Goal: Task Accomplishment & Management: Complete application form

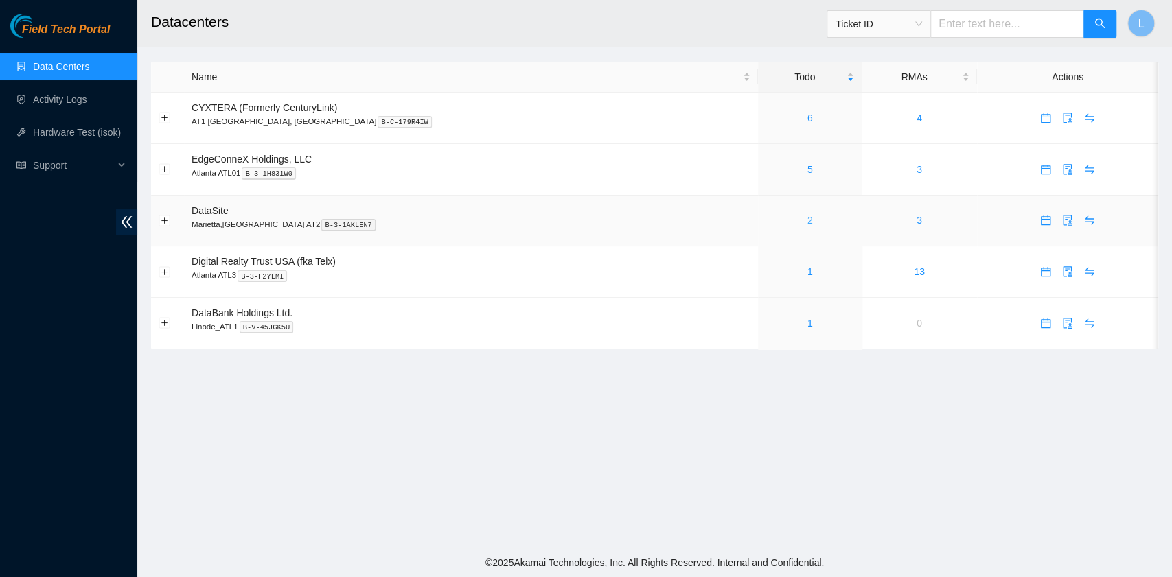
click at [807, 226] on link "2" at bounding box center [809, 220] width 5 height 11
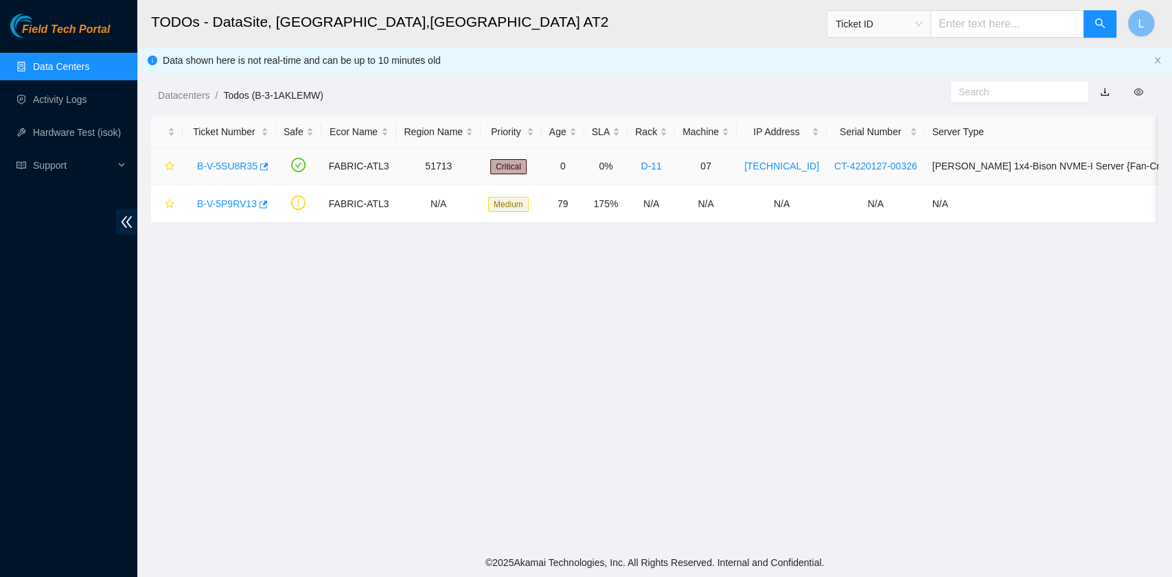
click at [236, 169] on link "B-V-5SU8R35" at bounding box center [227, 166] width 60 height 11
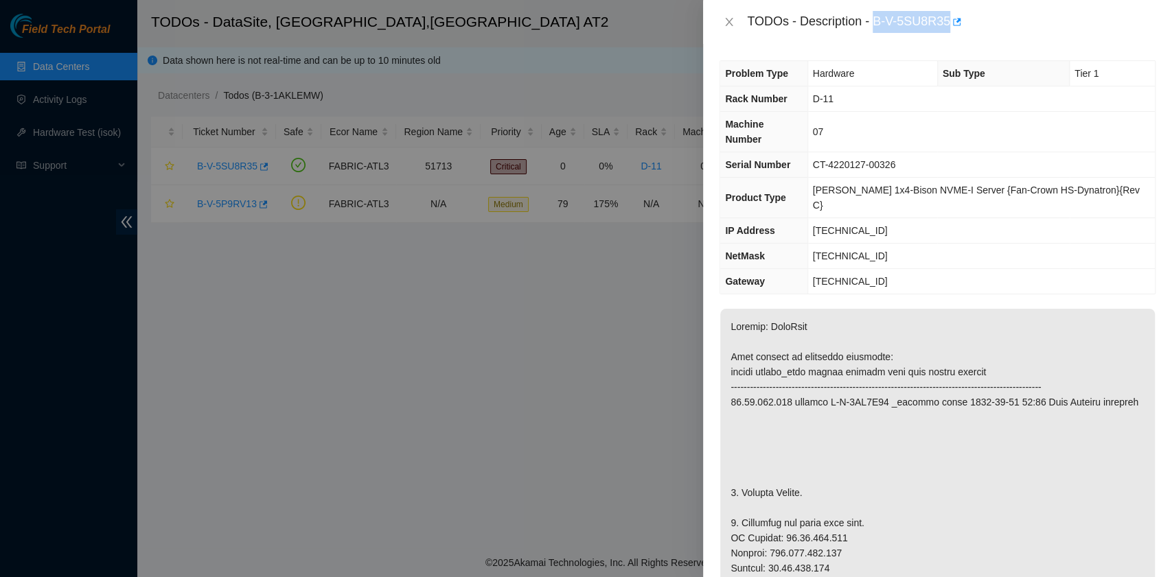
drag, startPoint x: 876, startPoint y: 25, endPoint x: 947, endPoint y: 33, distance: 71.9
click at [947, 33] on div "TODOs - Description - B-V-5SU8R35" at bounding box center [937, 22] width 469 height 44
copy div "B-V-5SU8R35"
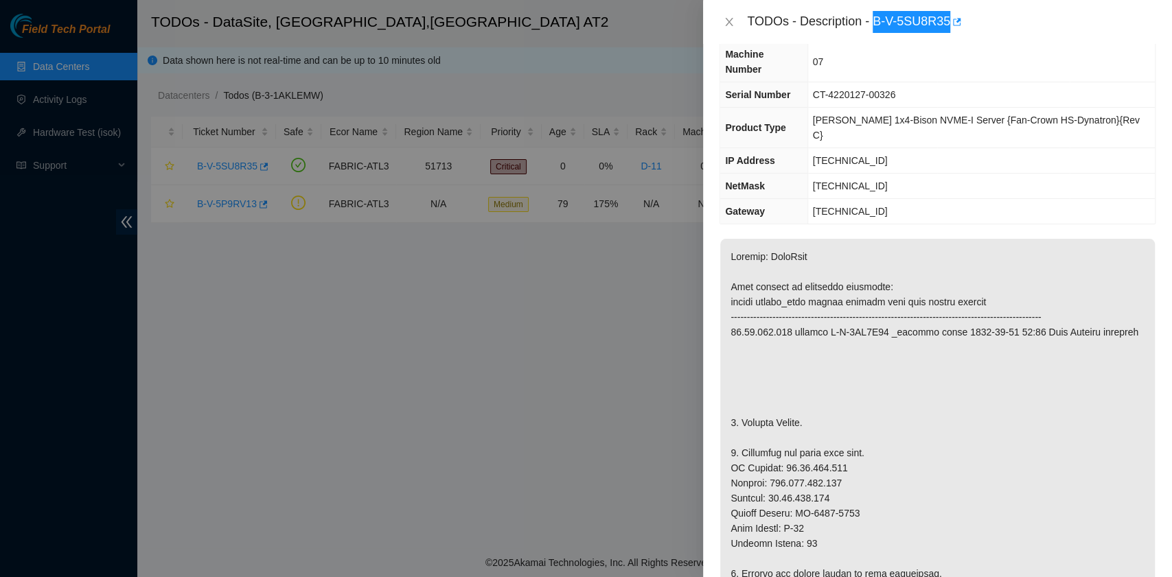
scroll to position [91, 0]
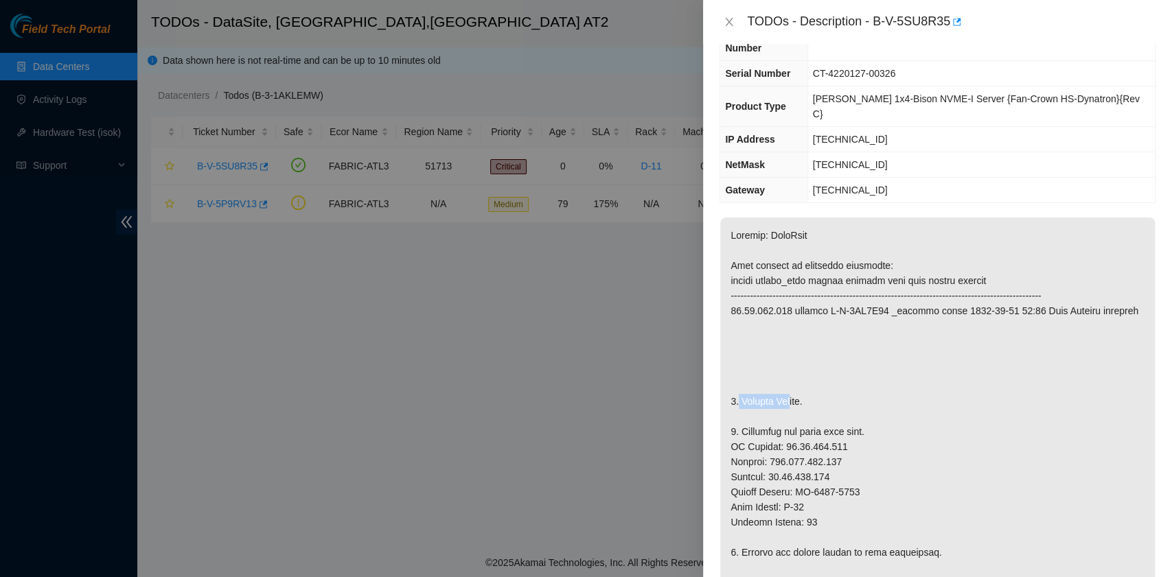
drag, startPoint x: 737, startPoint y: 369, endPoint x: 791, endPoint y: 370, distance: 53.6
drag, startPoint x: 802, startPoint y: 370, endPoint x: 741, endPoint y: 376, distance: 61.4
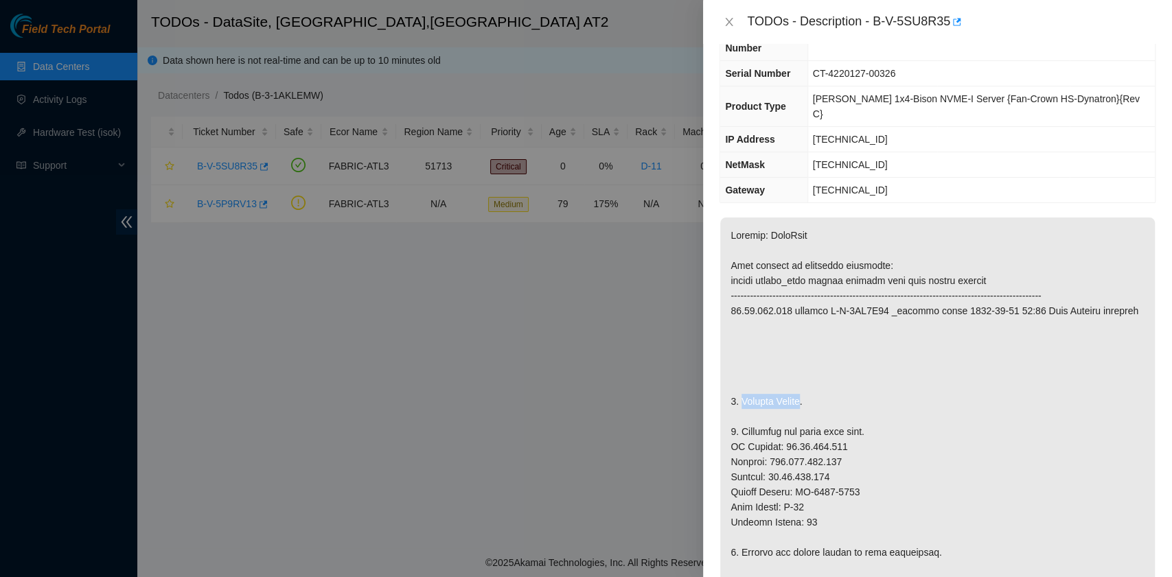
copy p "Replace Server"
drag, startPoint x: 825, startPoint y: 58, endPoint x: 906, endPoint y: 66, distance: 82.1
click at [906, 66] on td "CT-4220127-00326" at bounding box center [980, 73] width 347 height 25
copy span "CT-4220127-00326"
drag, startPoint x: 796, startPoint y: 457, endPoint x: 858, endPoint y: 456, distance: 61.8
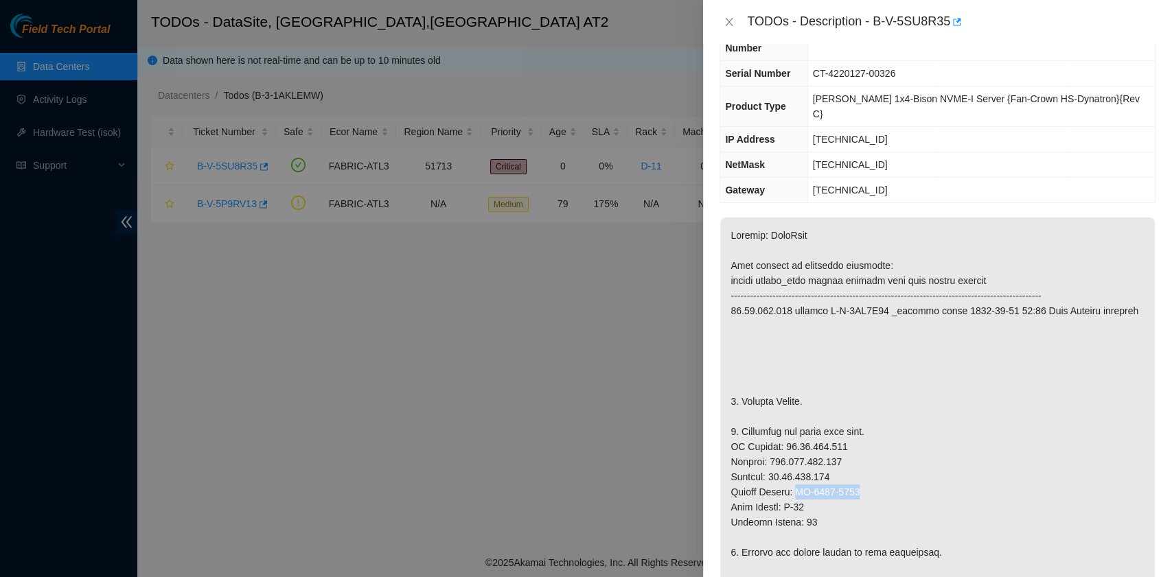
copy p "MX-2210-0239"
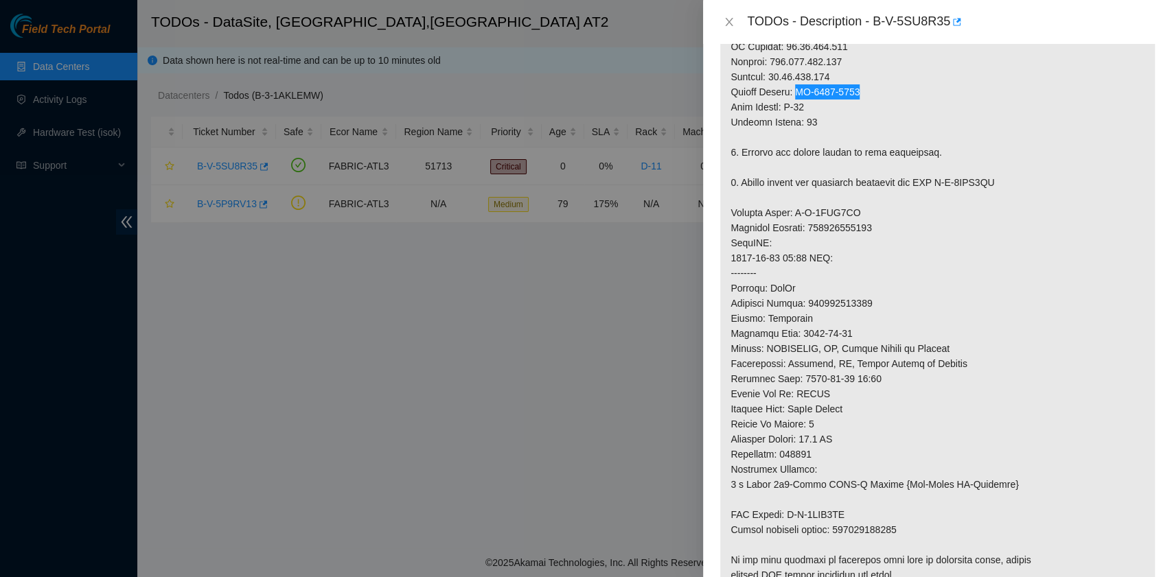
scroll to position [549, 0]
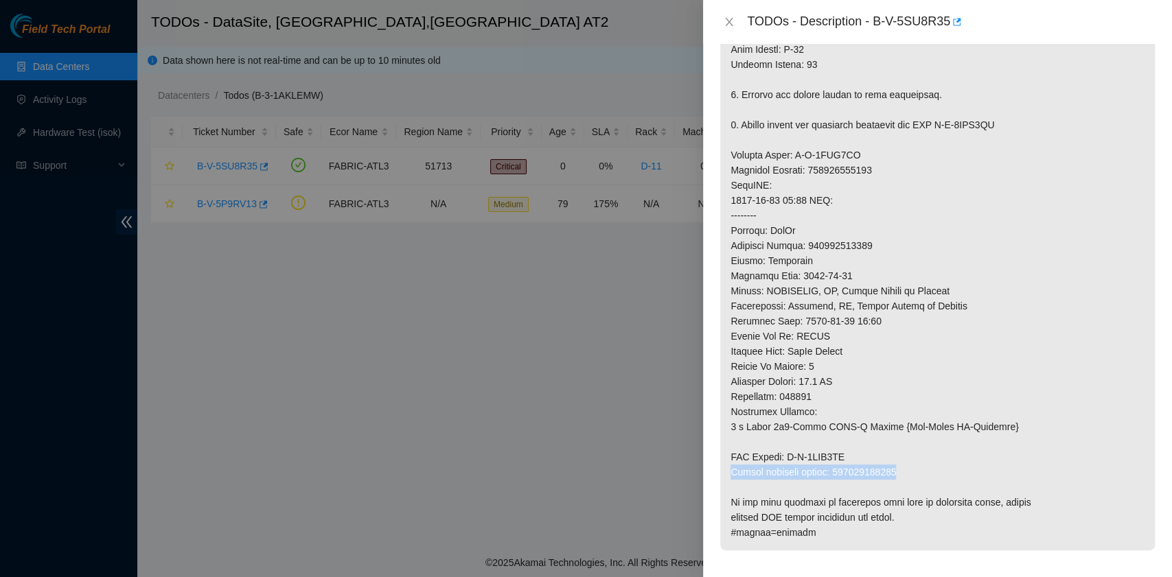
drag, startPoint x: 731, startPoint y: 439, endPoint x: 903, endPoint y: 443, distance: 171.7
click at [903, 443] on p at bounding box center [937, 155] width 435 height 791
copy p "Return tracking number: 417328425973"
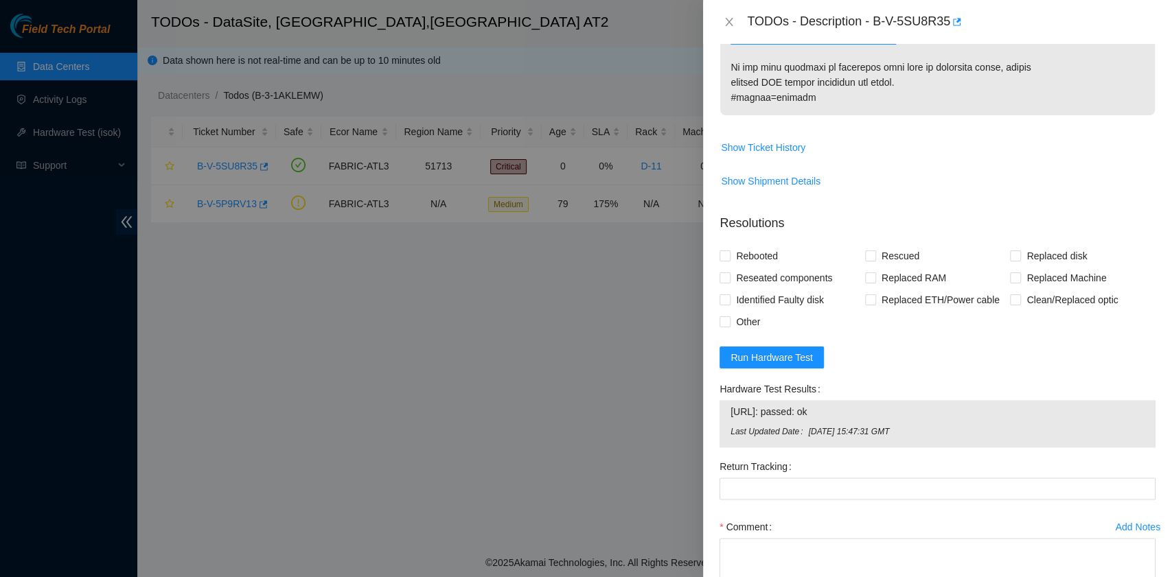
scroll to position [1007, 0]
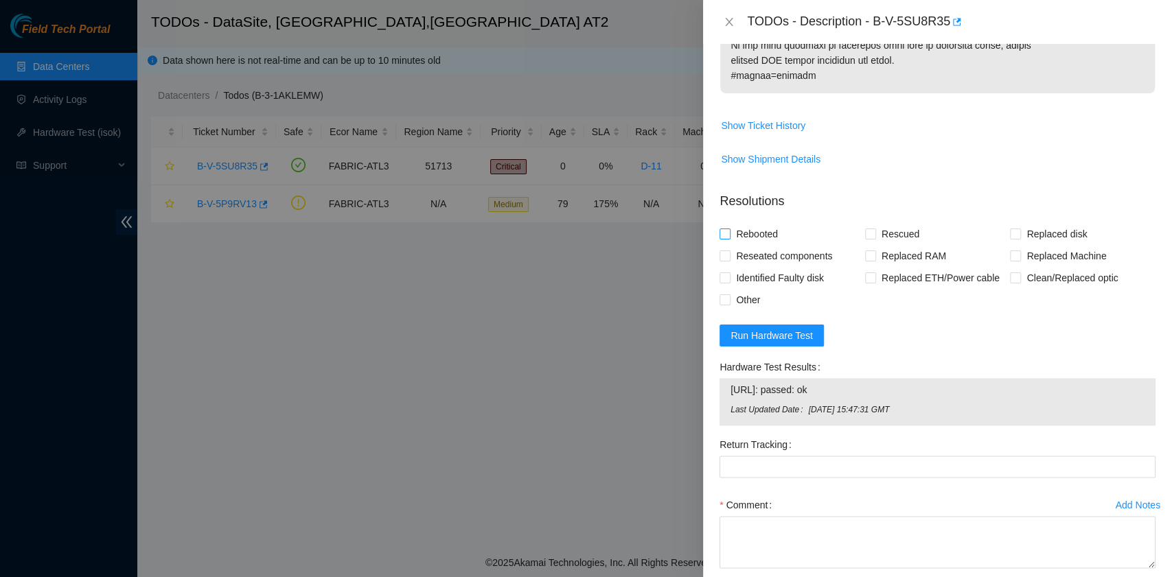
click at [772, 223] on span "Rebooted" at bounding box center [757, 234] width 53 height 22
click at [729, 229] on input "Rebooted" at bounding box center [725, 234] width 10 height 10
checkbox input "true"
click at [1011, 251] on span at bounding box center [1015, 256] width 11 height 11
click at [1011, 251] on input "Replaced Machine" at bounding box center [1015, 256] width 10 height 10
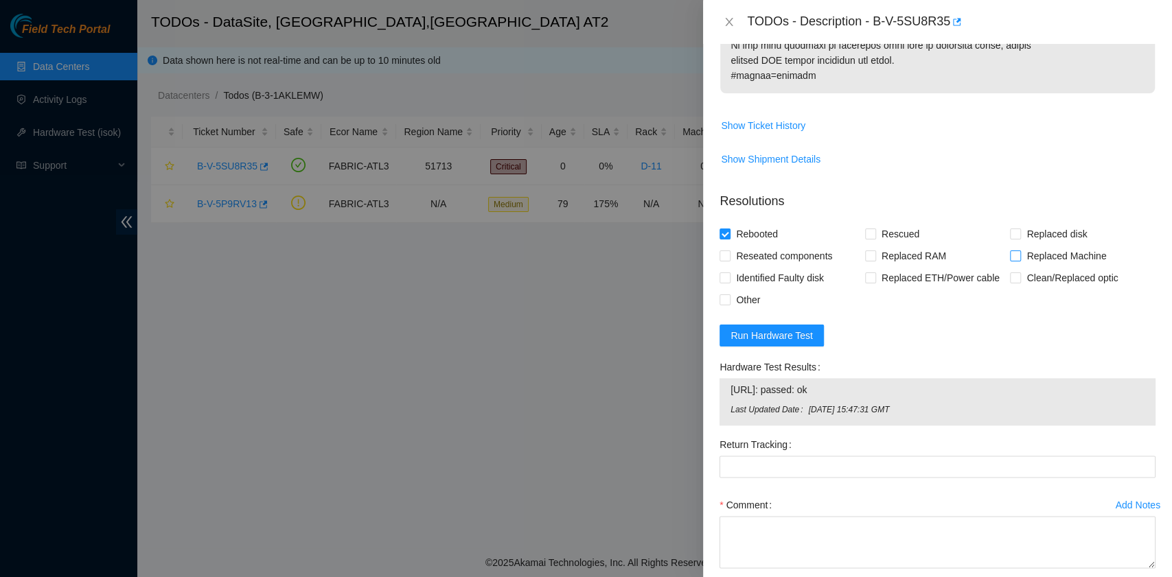
checkbox input "true"
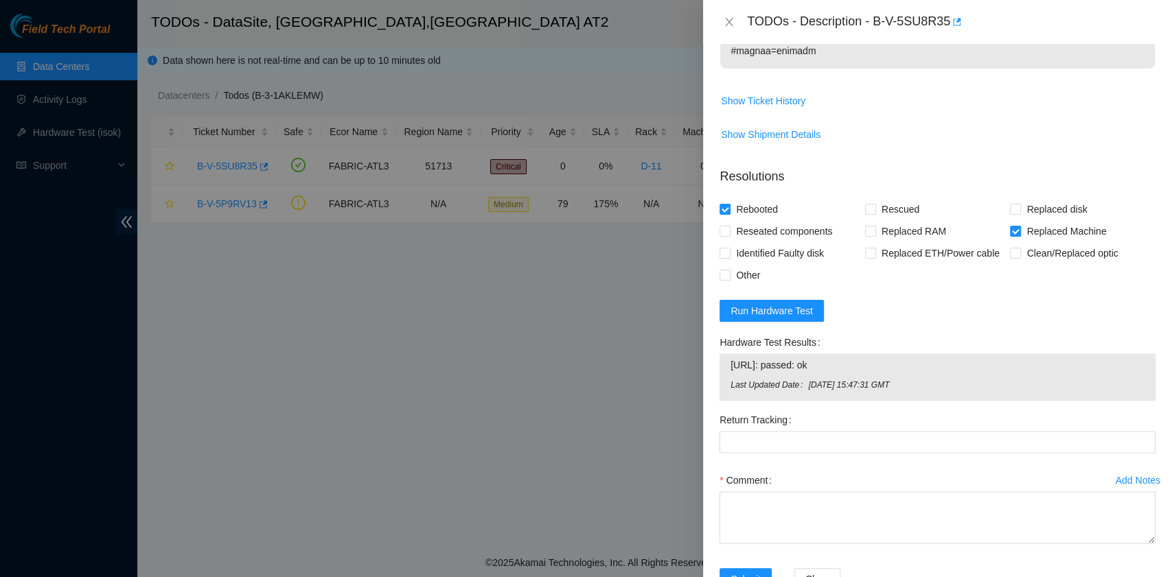
scroll to position [1044, 0]
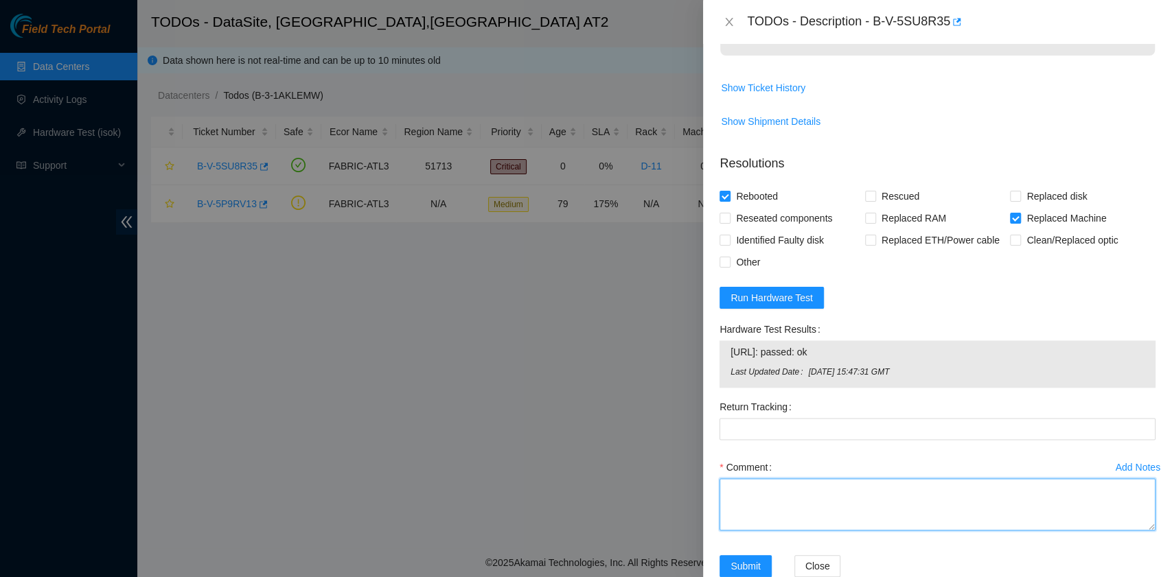
click at [877, 479] on textarea "Comment" at bounding box center [938, 505] width 436 height 52
paste textarea "B-V-5SU8R35 rack# D-11 machine# 07 Replaced Server S/N CT-4220127-00326 with MX…"
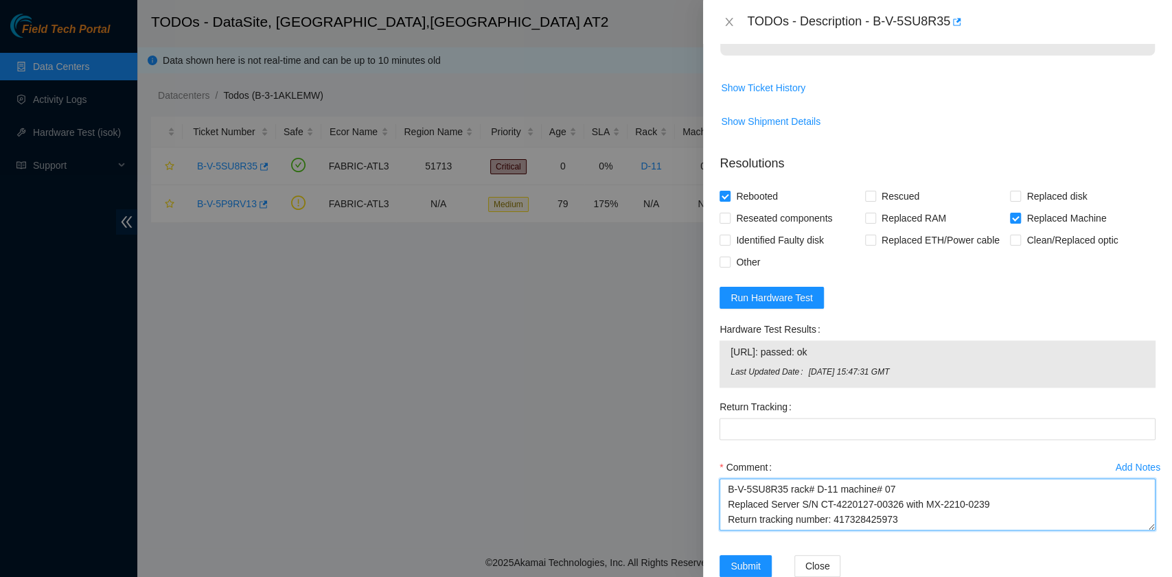
drag, startPoint x: 912, startPoint y: 485, endPoint x: 834, endPoint y: 490, distance: 78.4
click at [834, 490] on textarea "B-V-5SU8R35 rack# D-11 machine# 07 Replaced Server S/N CT-4220127-00326 with MX…" at bounding box center [938, 505] width 436 height 52
type textarea "B-V-5SU8R35 rack# D-11 machine# 07 Replaced Server S/N CT-4220127-00326 with MX…"
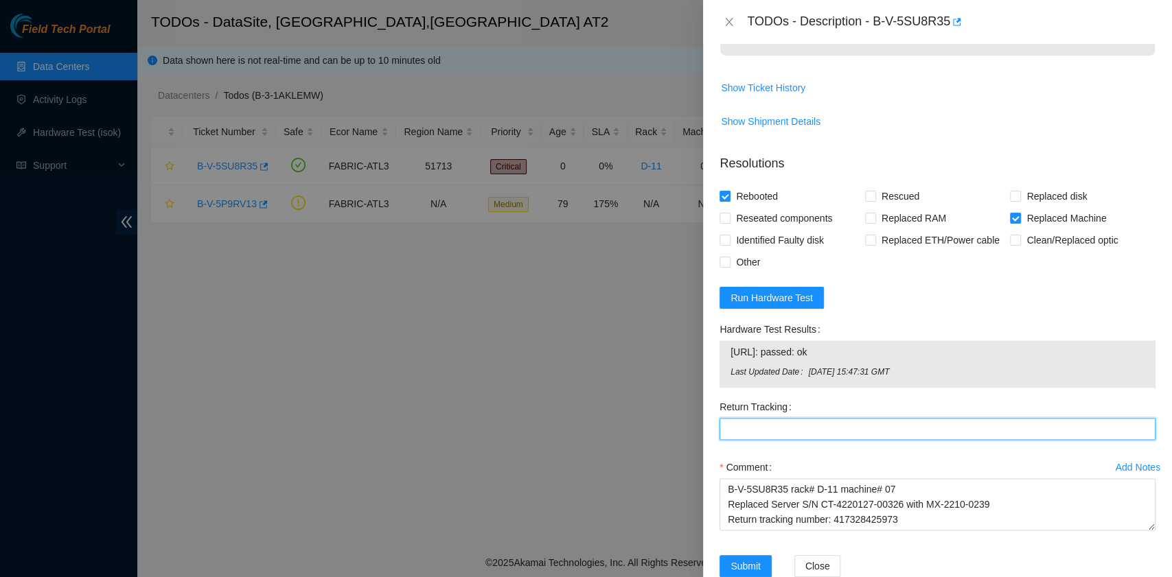
click at [809, 418] on Tracking "Return Tracking" at bounding box center [938, 429] width 436 height 22
paste Tracking "417328425973"
type Tracking "417328425973"
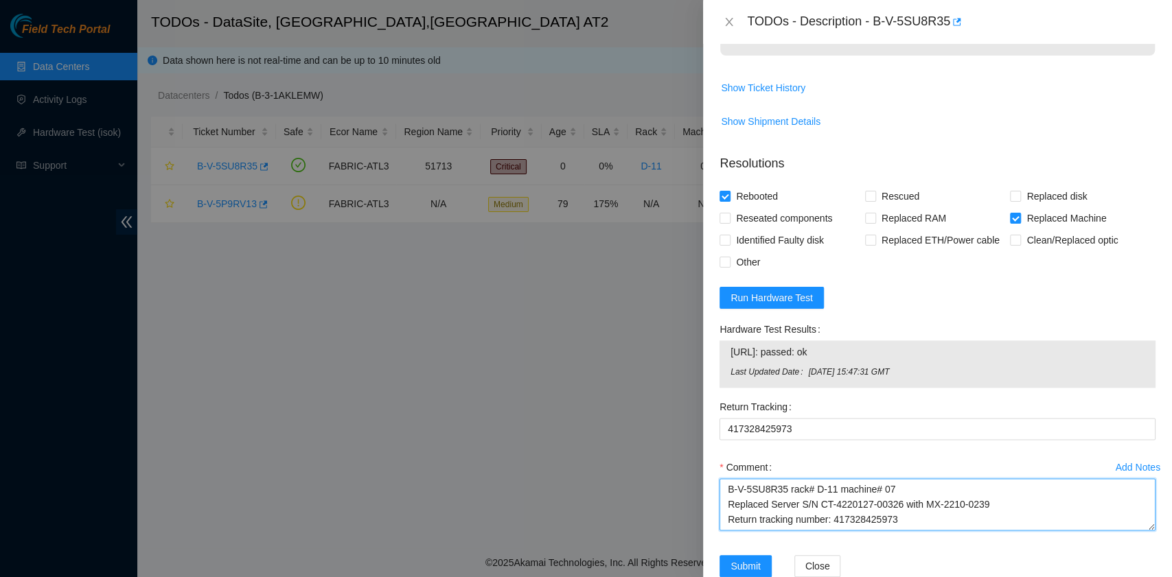
click at [945, 494] on textarea "B-V-5SU8R35 rack# D-11 machine# 07 Replaced Server S/N CT-4220127-00326 with MX…" at bounding box center [938, 505] width 436 height 52
click at [736, 80] on span "Show Ticket History" at bounding box center [763, 87] width 84 height 15
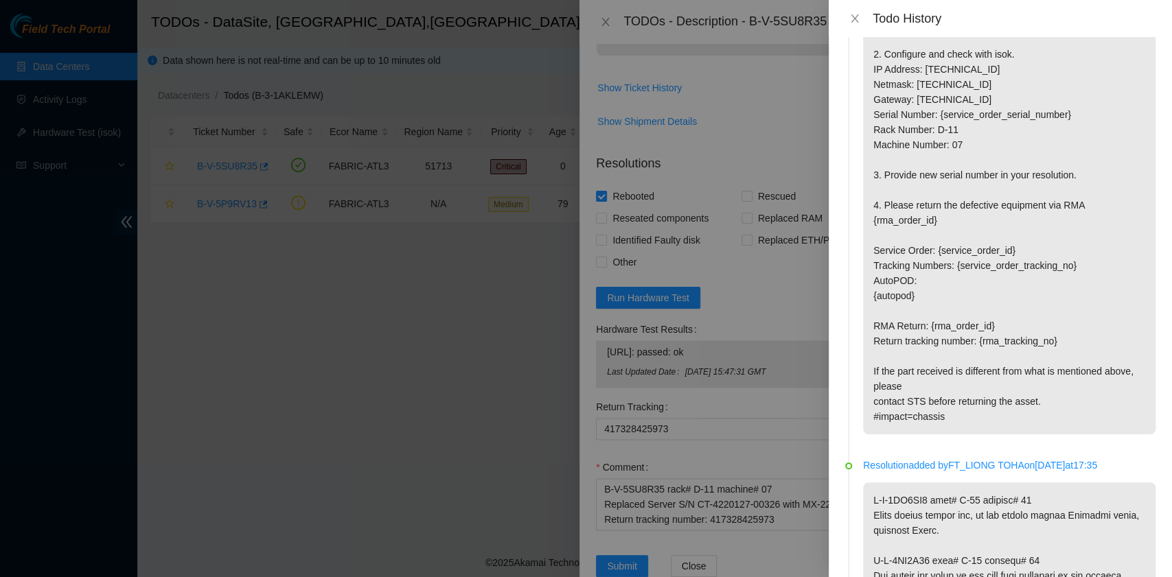
scroll to position [824, 0]
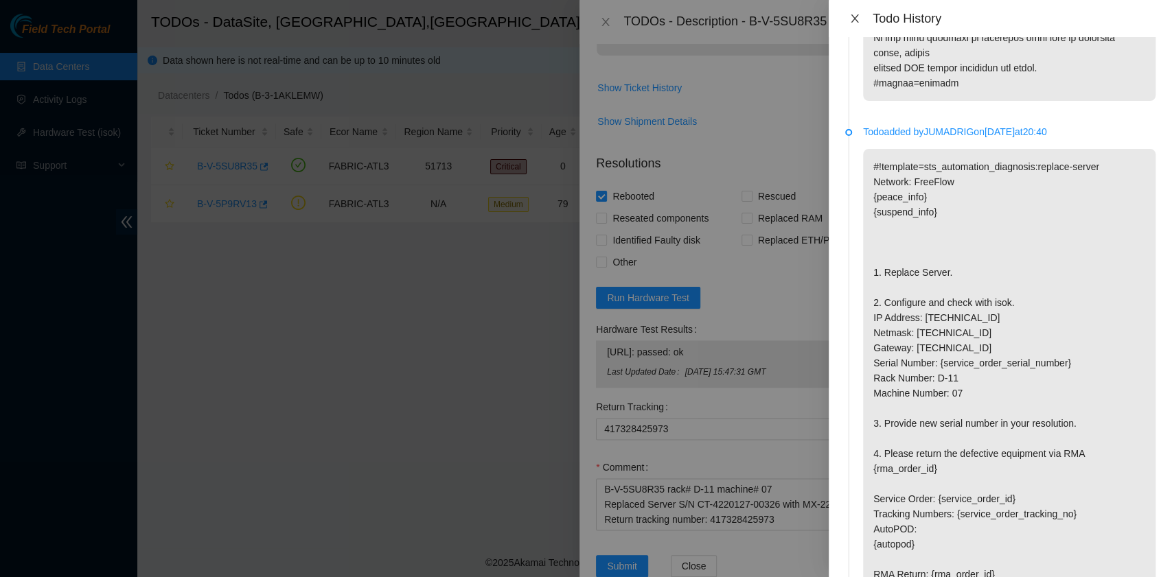
click at [855, 22] on icon "close" at bounding box center [854, 18] width 11 height 11
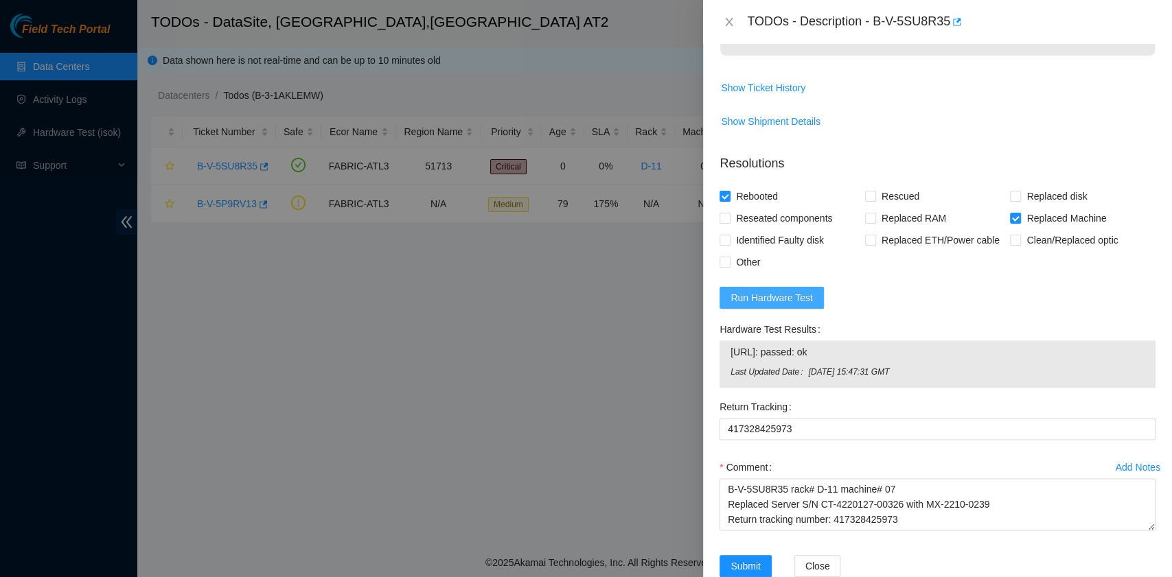
click at [792, 290] on span "Run Hardware Test" at bounding box center [772, 297] width 82 height 15
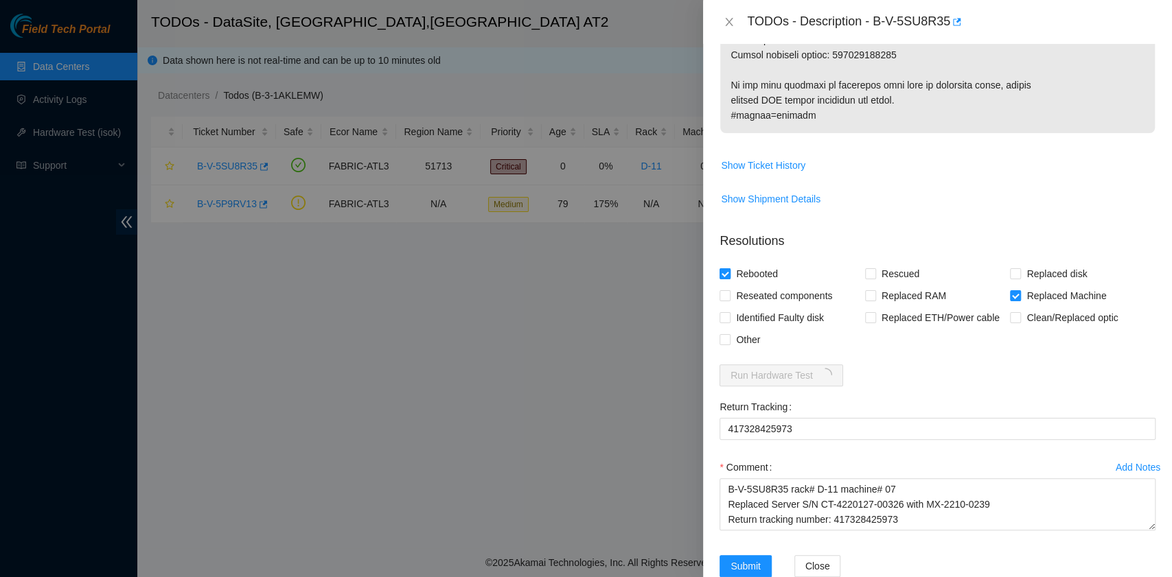
scroll to position [1025, 0]
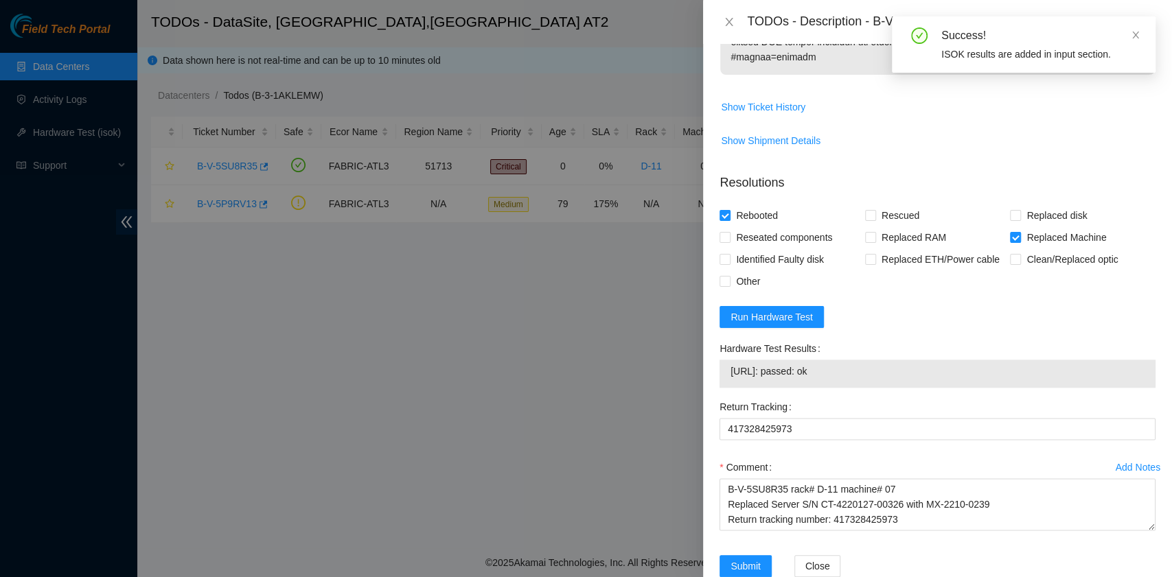
drag, startPoint x: 852, startPoint y: 342, endPoint x: 722, endPoint y: 346, distance: 129.8
click at [722, 360] on div "23.62.183.202: passed: ok" at bounding box center [938, 374] width 436 height 28
copy tbody "23.62.183.202: passed: ok"
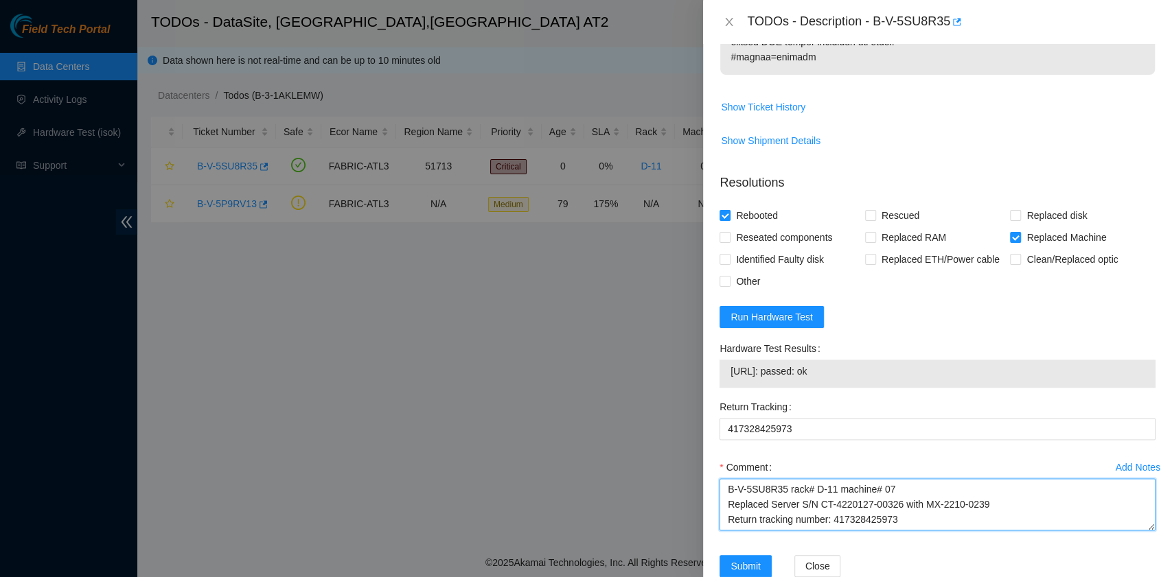
click at [769, 488] on textarea "B-V-5SU8R35 rack# D-11 machine# 07 Replaced Server S/N CT-4220127-00326 with MX…" at bounding box center [938, 505] width 436 height 52
paste textarea "23.62.183.202: passed: ok"
type textarea "B-V-5SU8R35 rack# D-11 machine# 07 Replaced Server S/N CT-4220127-00326 with MX…"
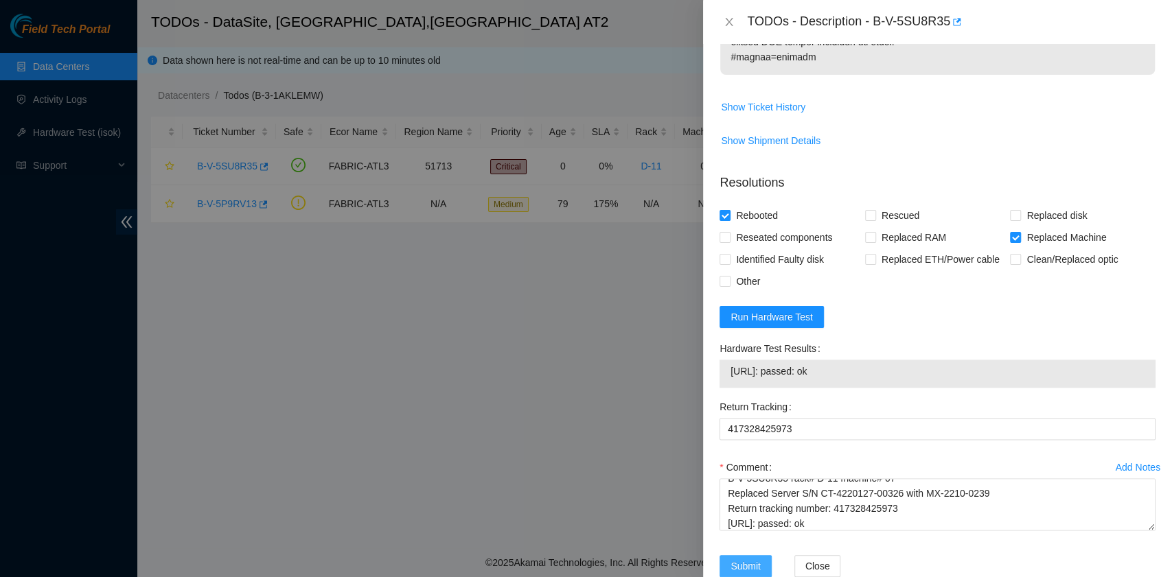
click at [739, 559] on span "Submit" at bounding box center [746, 566] width 30 height 15
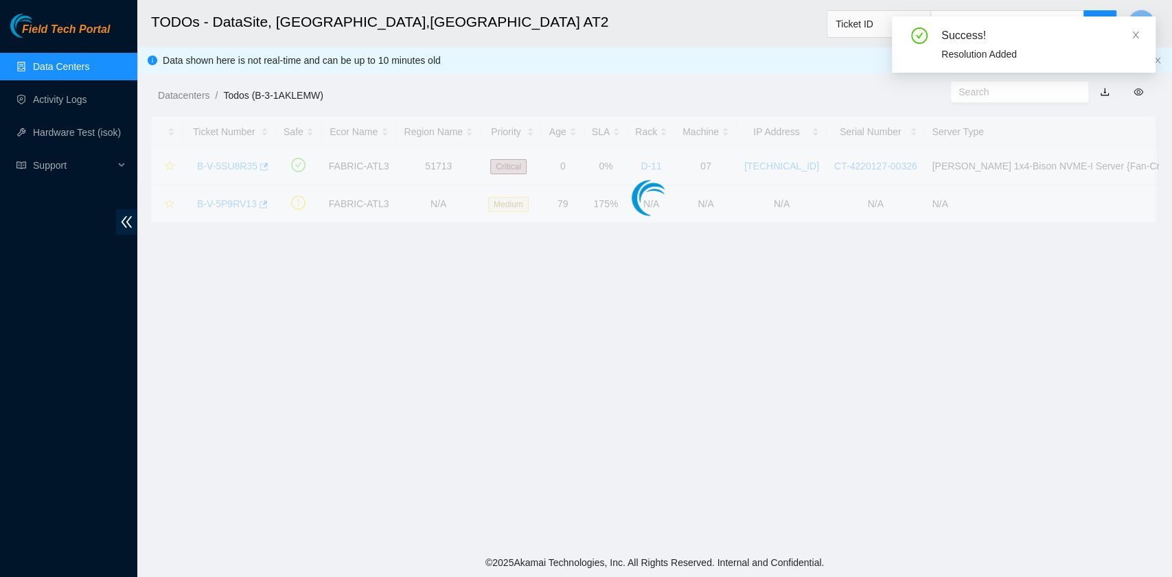
scroll to position [348, 0]
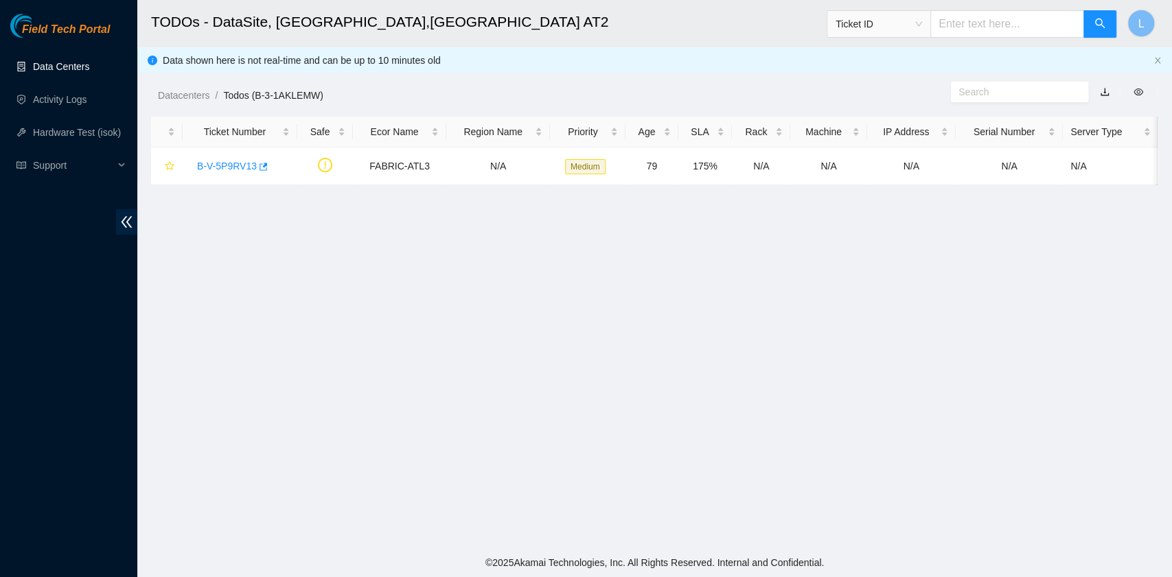
click at [82, 69] on link "Data Centers" at bounding box center [61, 66] width 56 height 11
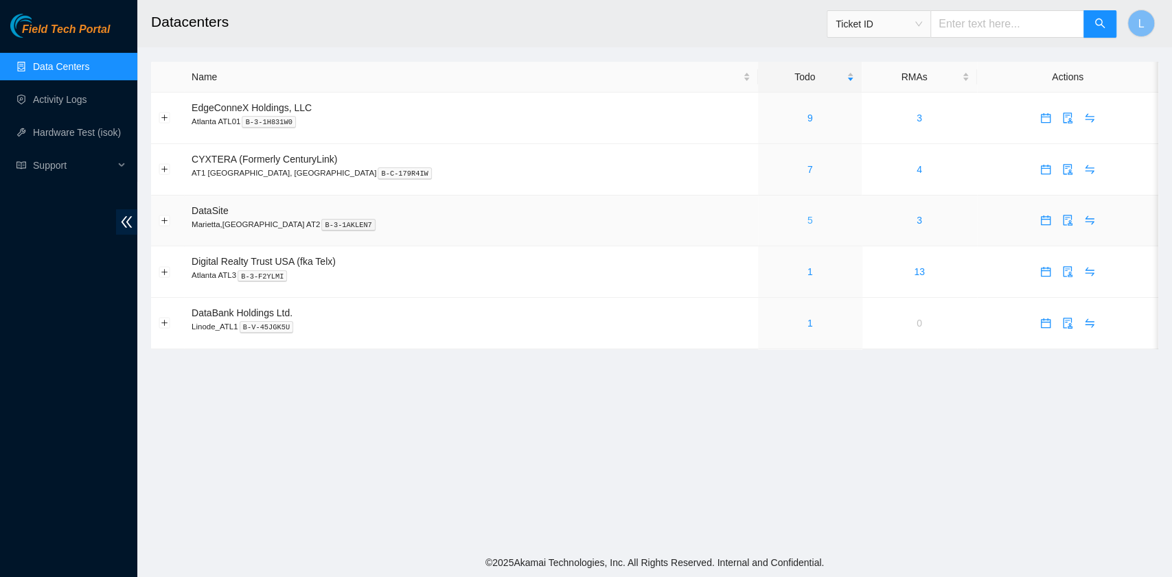
click at [807, 225] on link "5" at bounding box center [809, 220] width 5 height 11
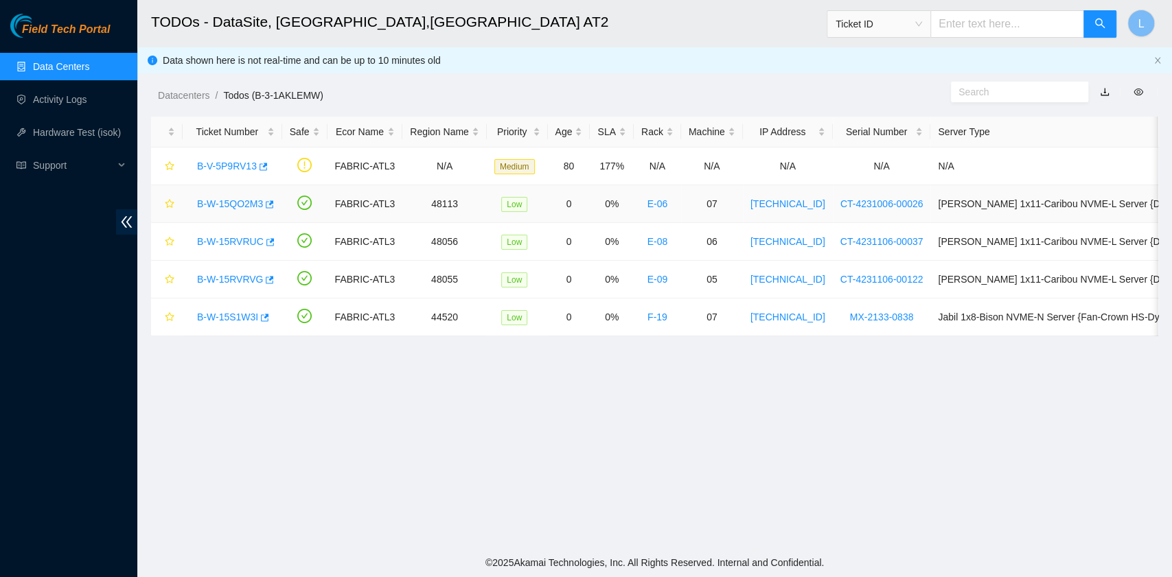
click at [236, 205] on link "B-W-15QO2M3" at bounding box center [230, 203] width 66 height 11
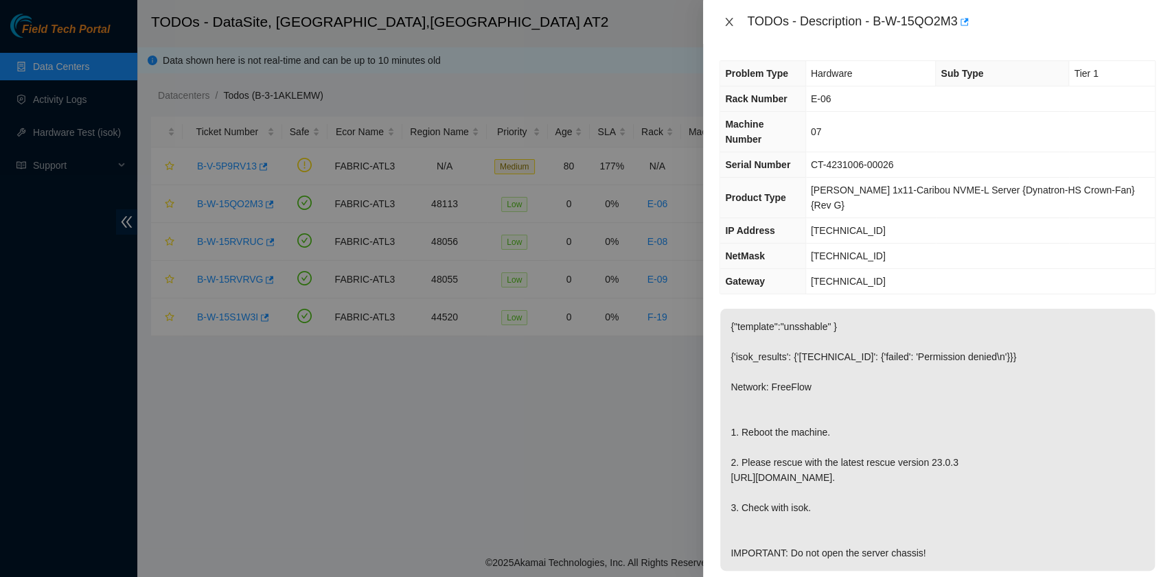
click at [729, 17] on icon "close" at bounding box center [729, 21] width 11 height 11
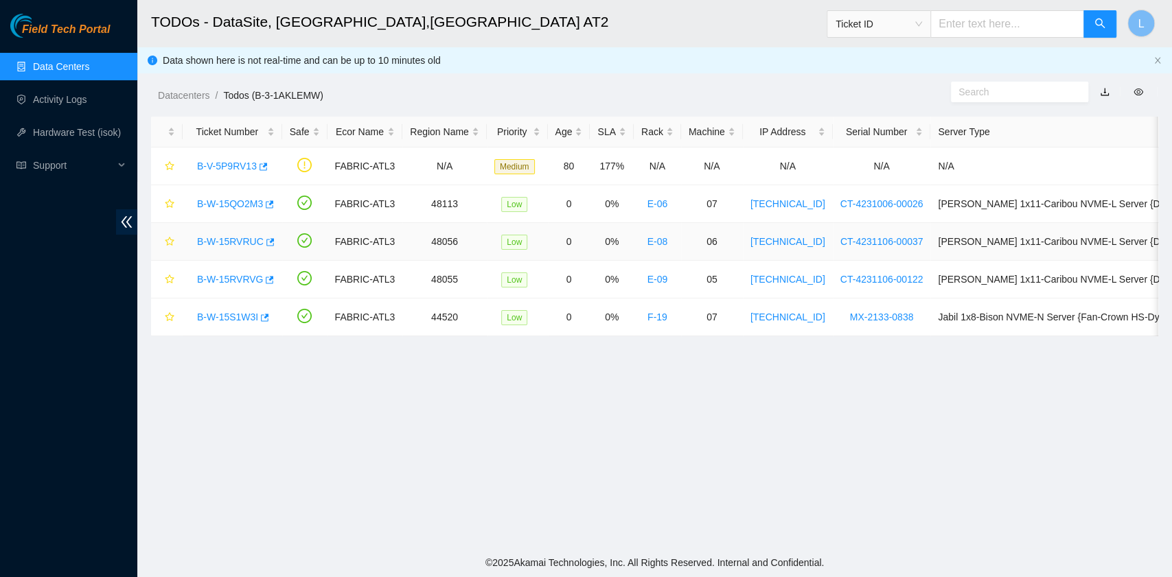
click at [247, 238] on link "B-W-15RVRUC" at bounding box center [230, 241] width 67 height 11
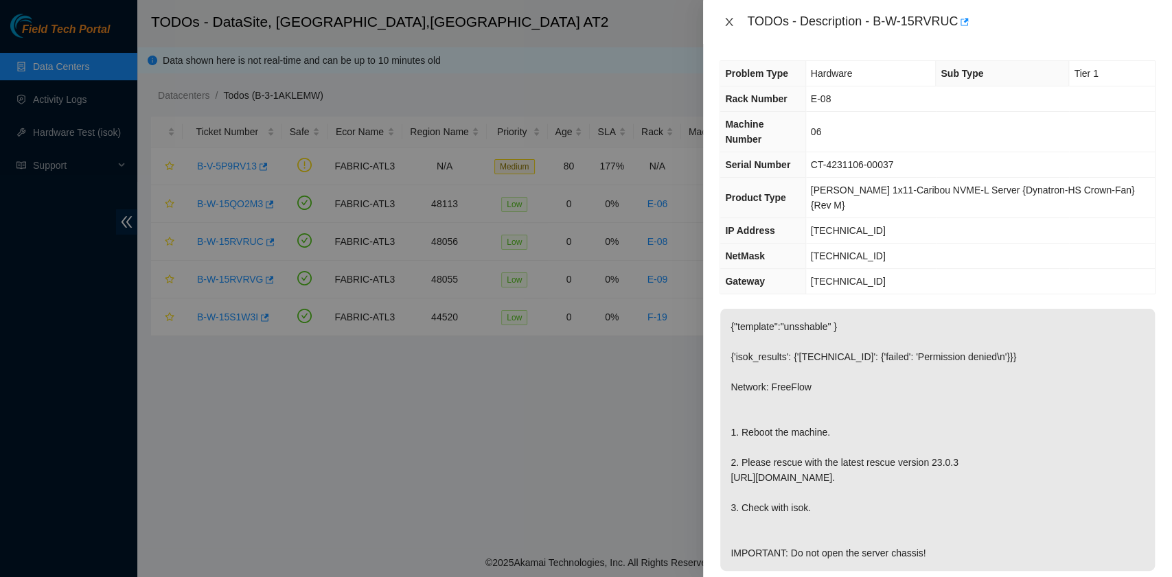
click at [735, 25] on button "Close" at bounding box center [729, 22] width 19 height 13
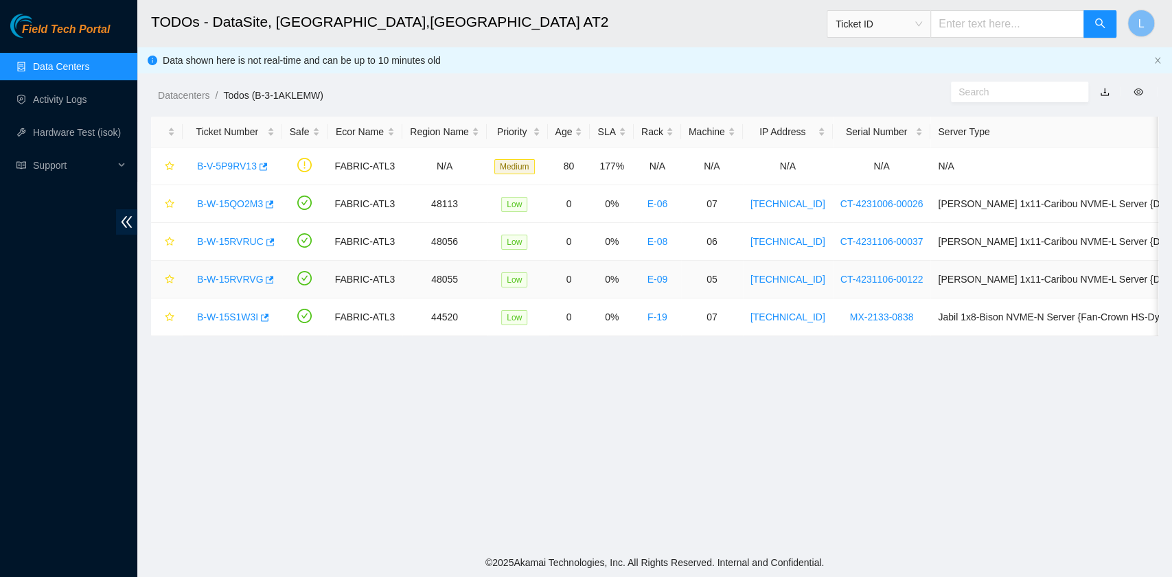
click at [246, 280] on link "B-W-15RVRVG" at bounding box center [230, 279] width 66 height 11
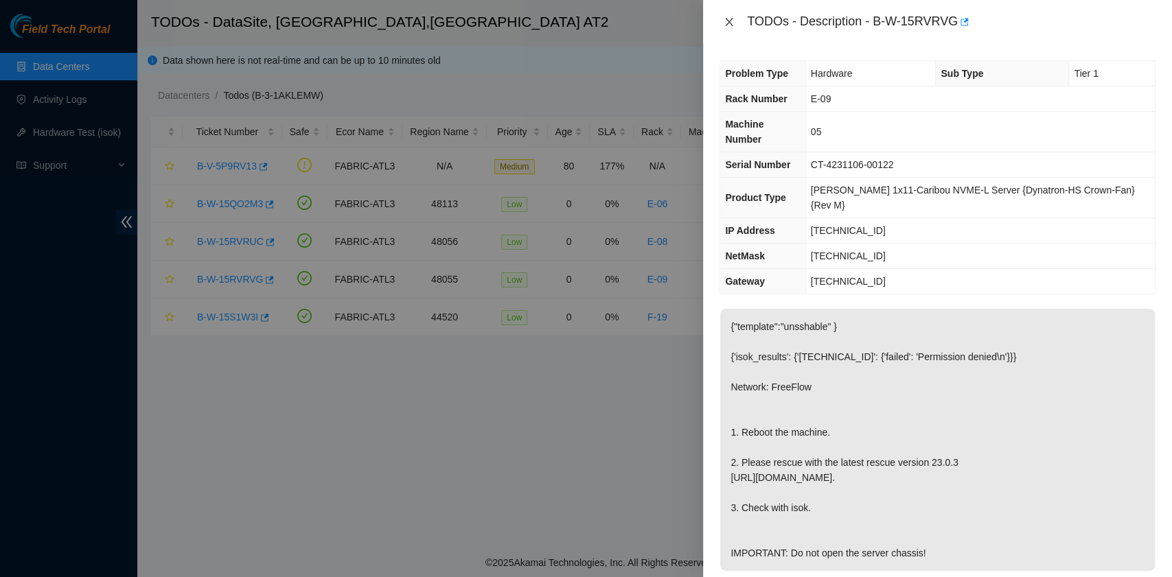
click at [735, 21] on button "Close" at bounding box center [729, 22] width 19 height 13
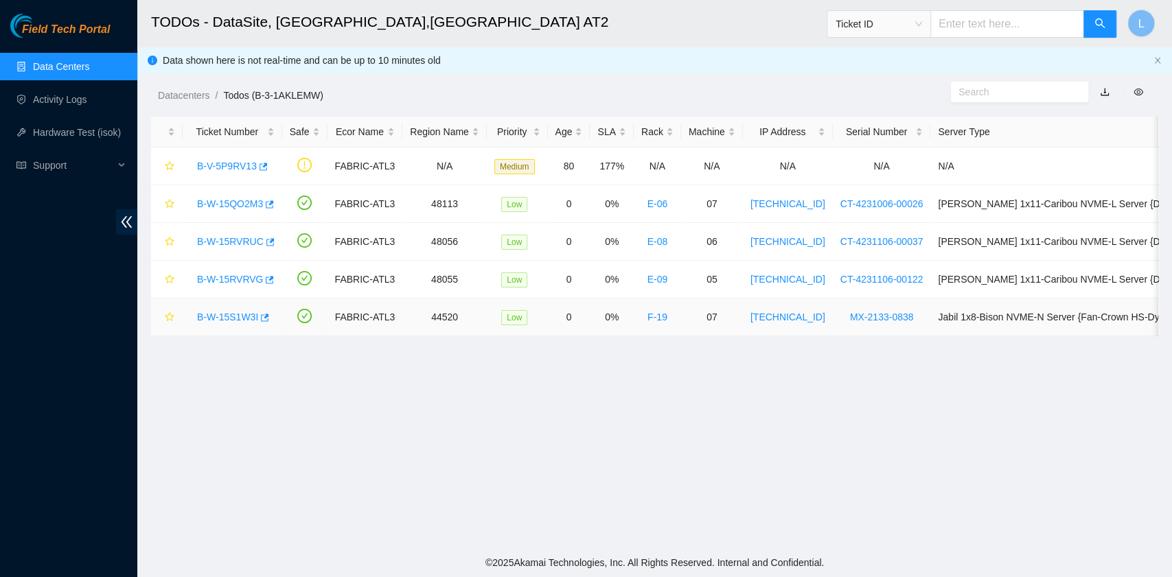
click at [234, 317] on link "B-W-15S1W3I" at bounding box center [227, 317] width 61 height 11
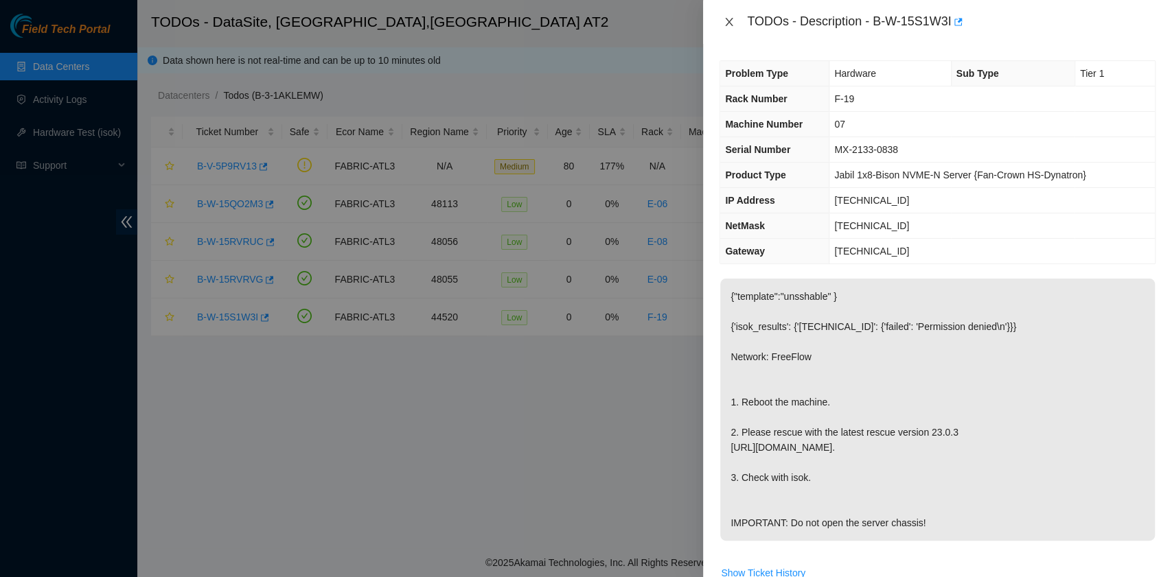
click at [735, 19] on button "Close" at bounding box center [729, 22] width 19 height 13
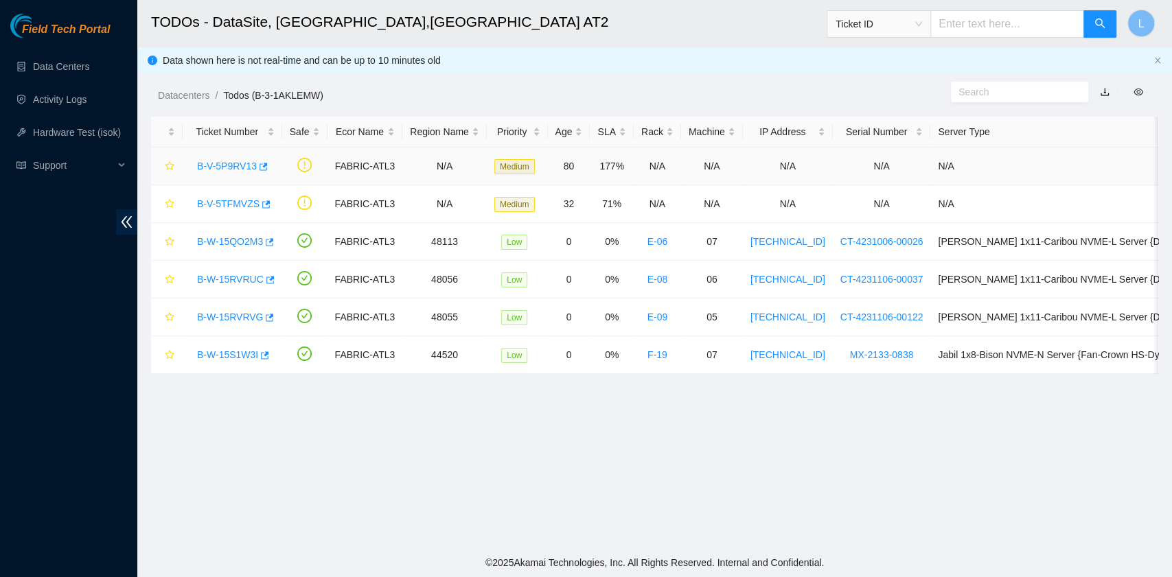
click at [231, 165] on link "B-V-5P9RV13" at bounding box center [227, 166] width 60 height 11
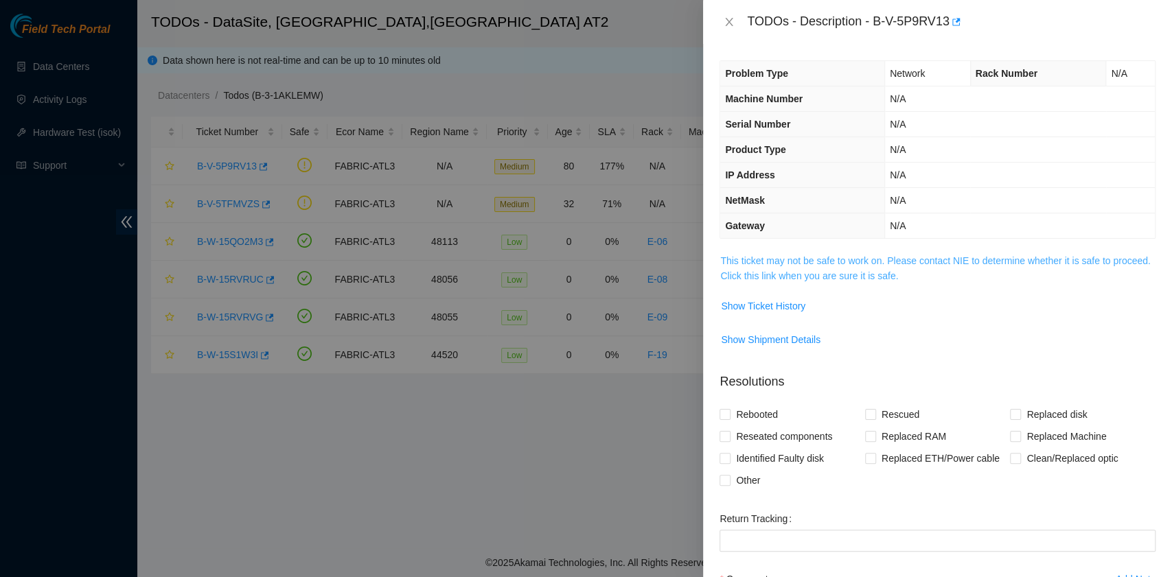
click at [827, 276] on link "This ticket may not be safe to work on. Please contact NIE to determine whether…" at bounding box center [935, 268] width 430 height 26
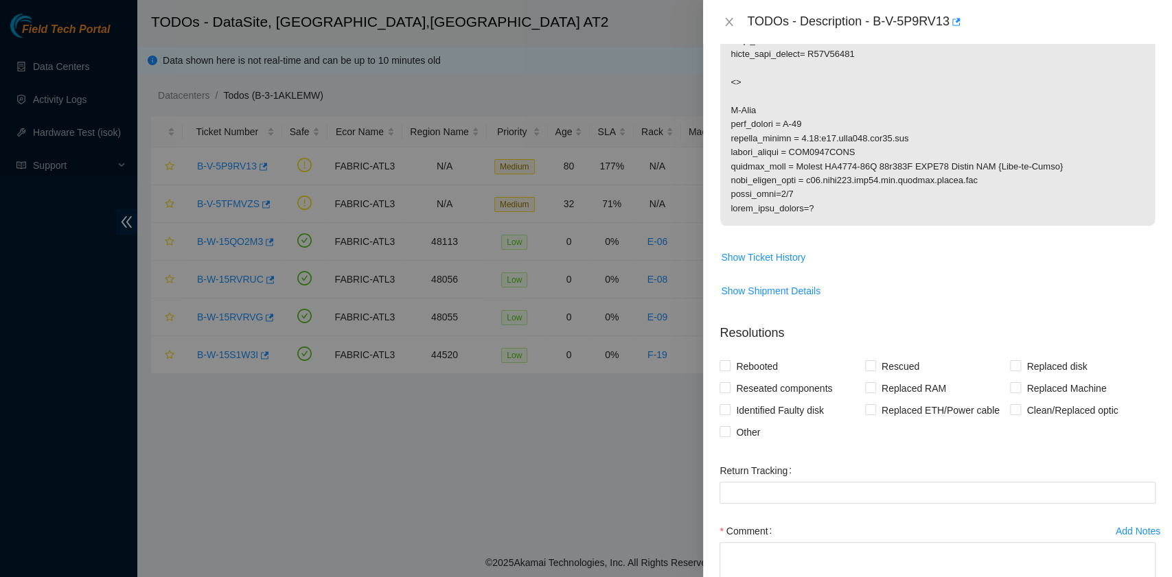
scroll to position [457, 0]
click at [724, 21] on icon "close" at bounding box center [729, 21] width 11 height 11
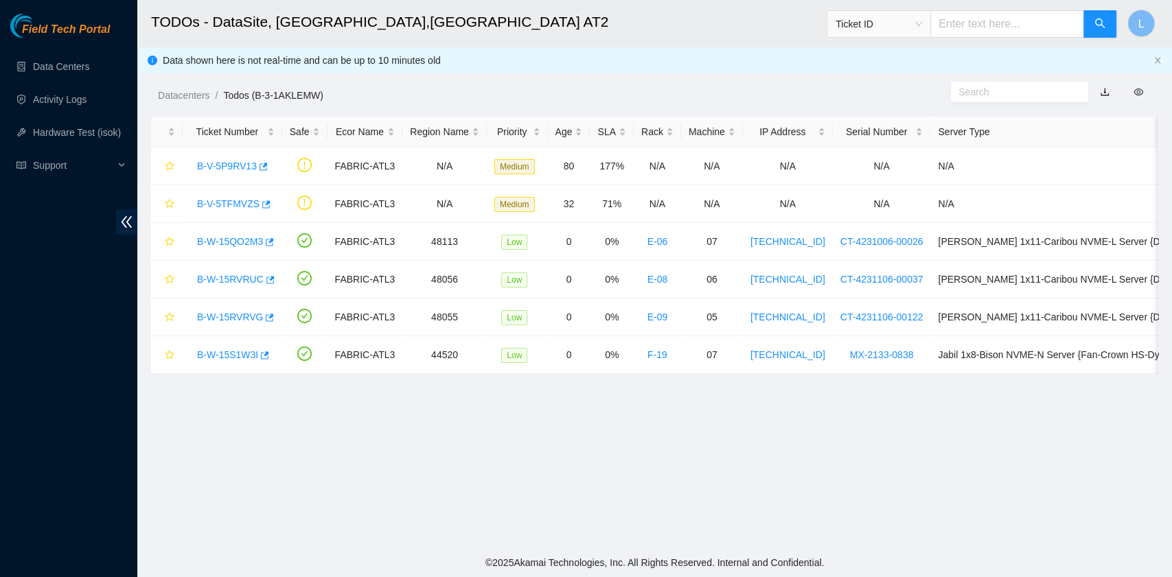
scroll to position [203, 0]
click at [242, 168] on link "B-V-5P9RV13" at bounding box center [227, 166] width 60 height 11
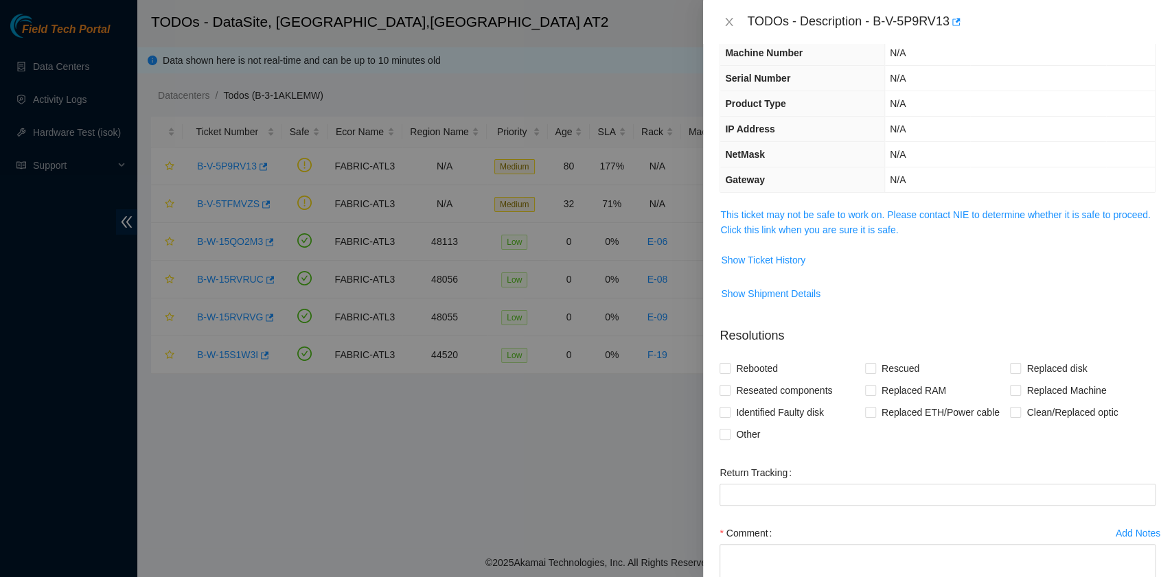
scroll to position [0, 0]
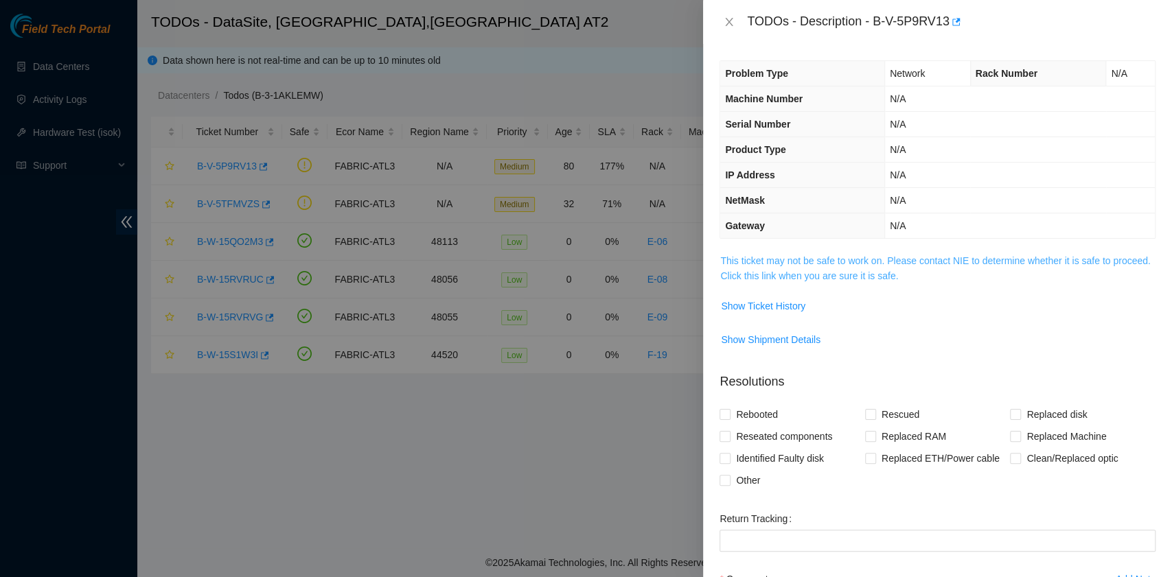
click at [837, 273] on link "This ticket may not be safe to work on. Please contact NIE to determine whether…" at bounding box center [935, 268] width 430 height 26
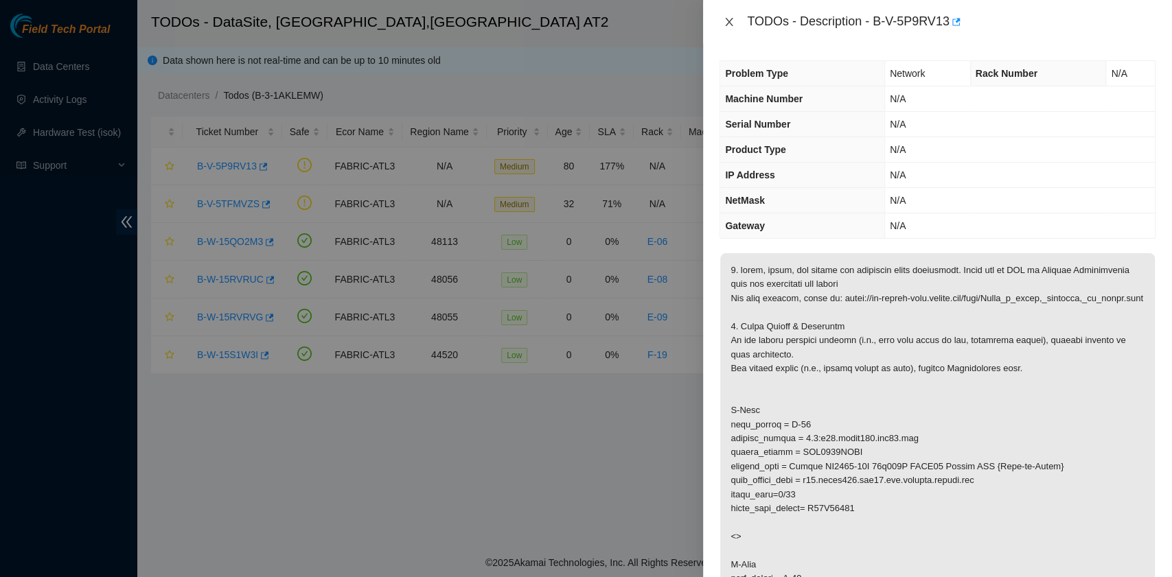
click at [729, 21] on icon "close" at bounding box center [729, 21] width 11 height 11
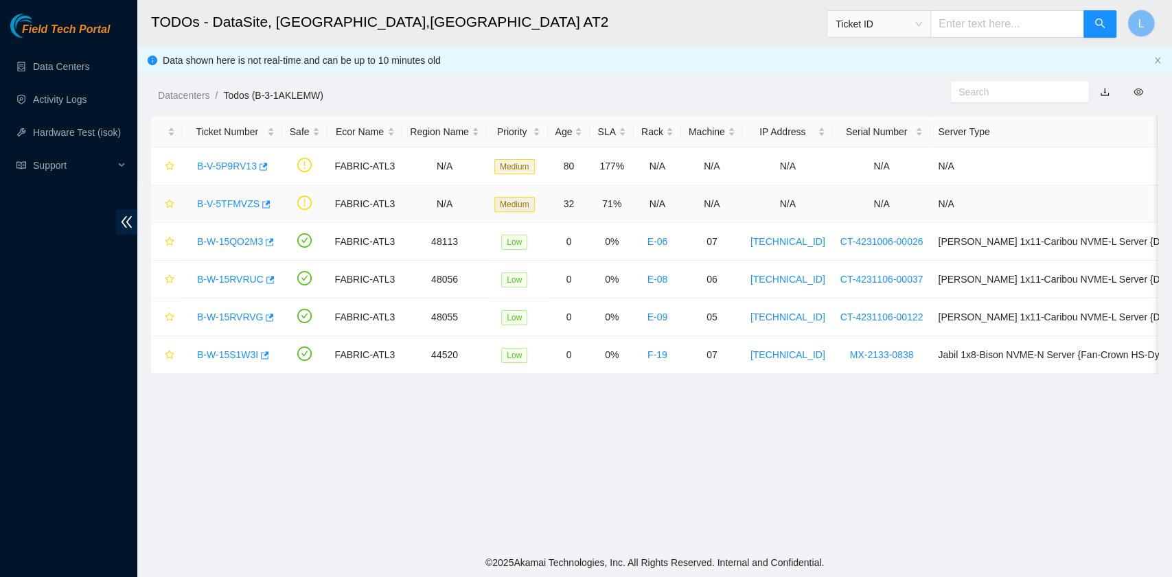
click at [249, 202] on link "B-V-5TFMVZS" at bounding box center [228, 203] width 62 height 11
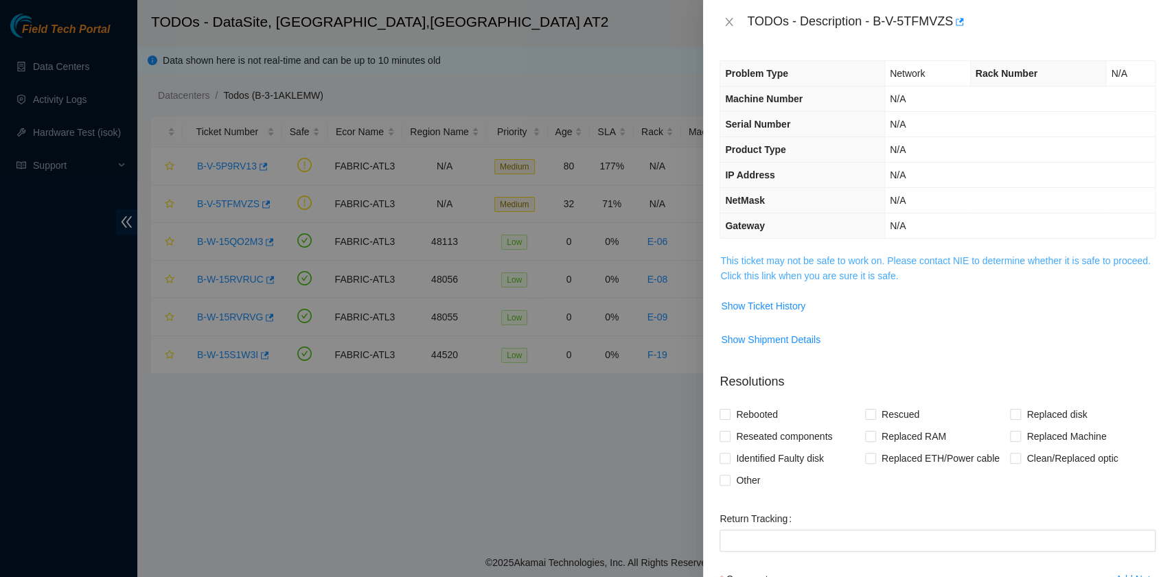
click at [872, 277] on link "This ticket may not be safe to work on. Please contact NIE to determine whether…" at bounding box center [935, 268] width 430 height 26
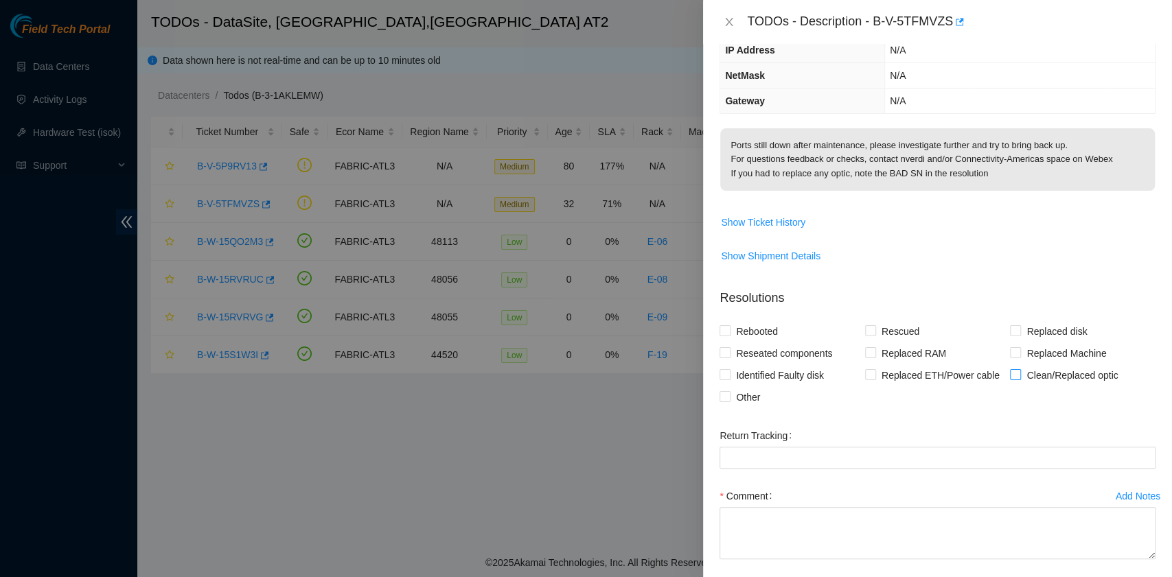
scroll to position [184, 0]
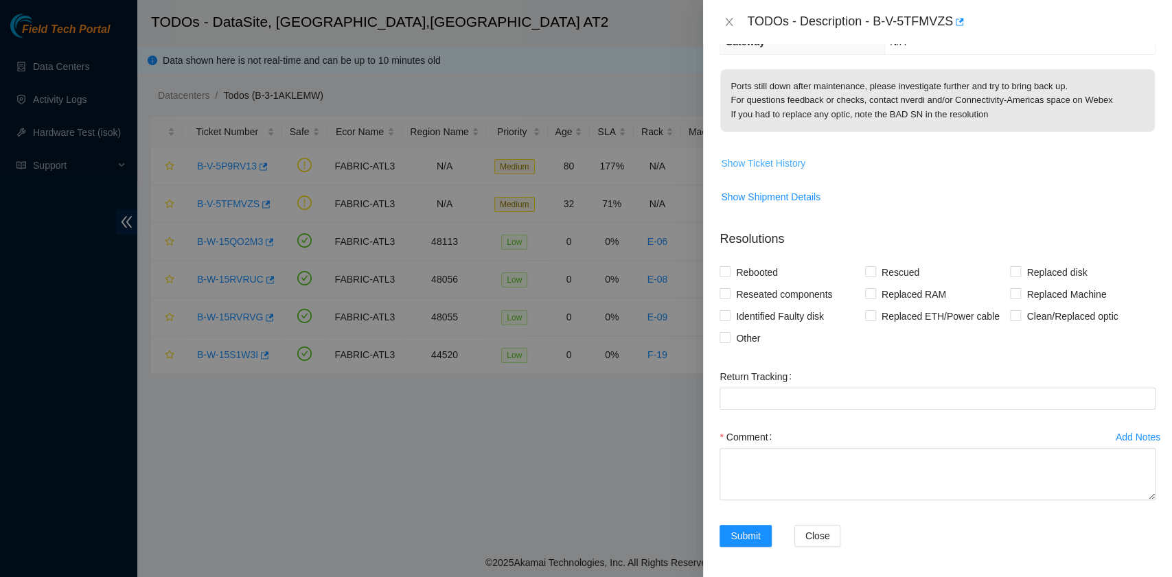
click at [761, 158] on span "Show Ticket History" at bounding box center [763, 163] width 84 height 15
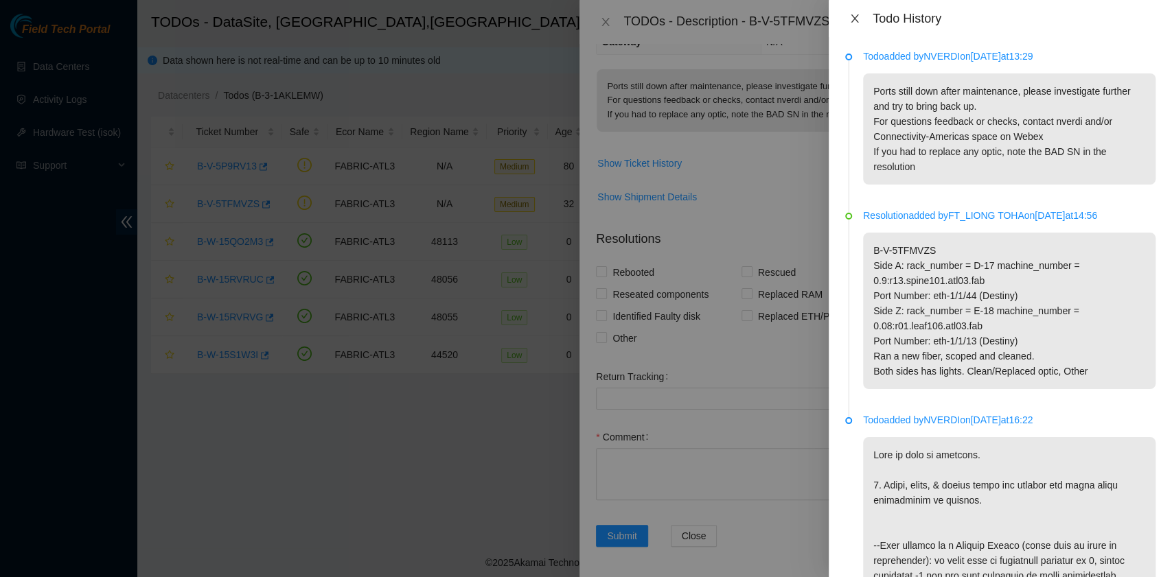
click at [855, 16] on icon "close" at bounding box center [855, 18] width 8 height 8
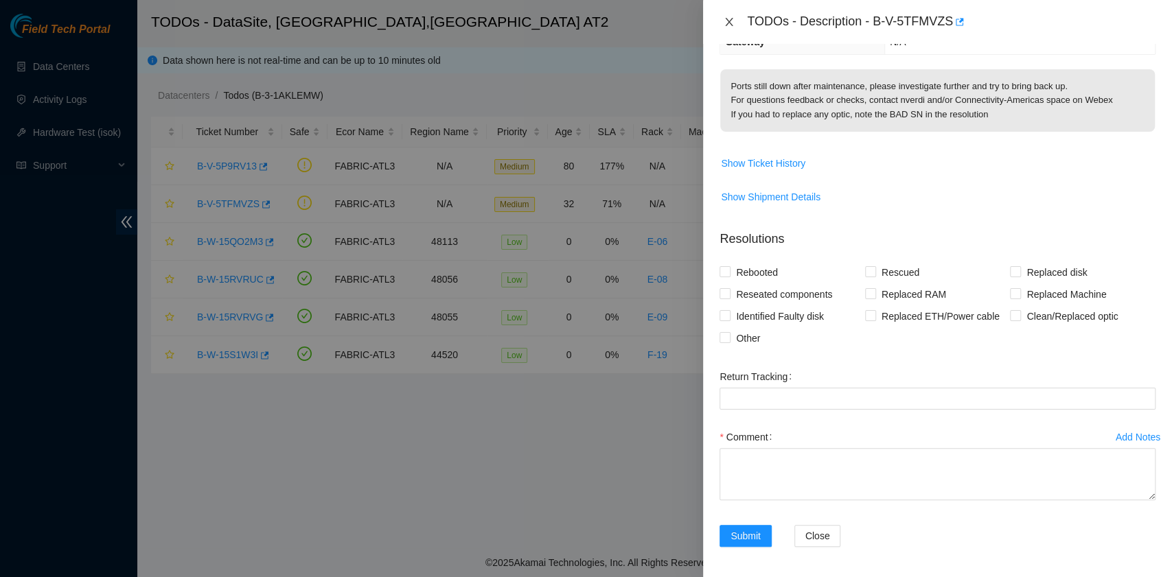
click at [726, 23] on icon "close" at bounding box center [729, 21] width 11 height 11
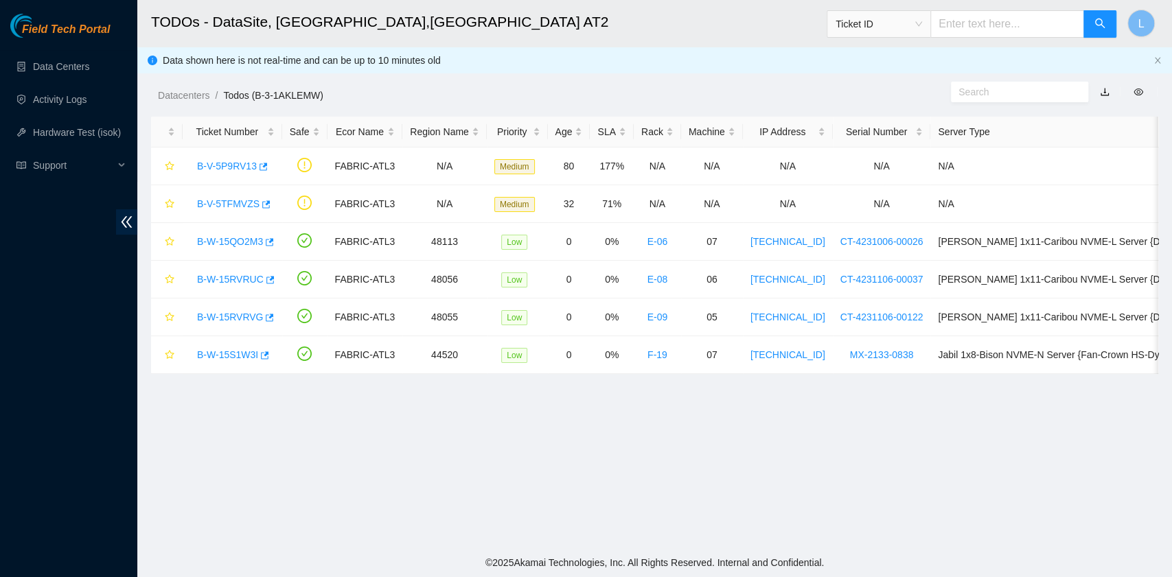
scroll to position [244, 0]
click at [69, 94] on link "Activity Logs" at bounding box center [60, 99] width 54 height 11
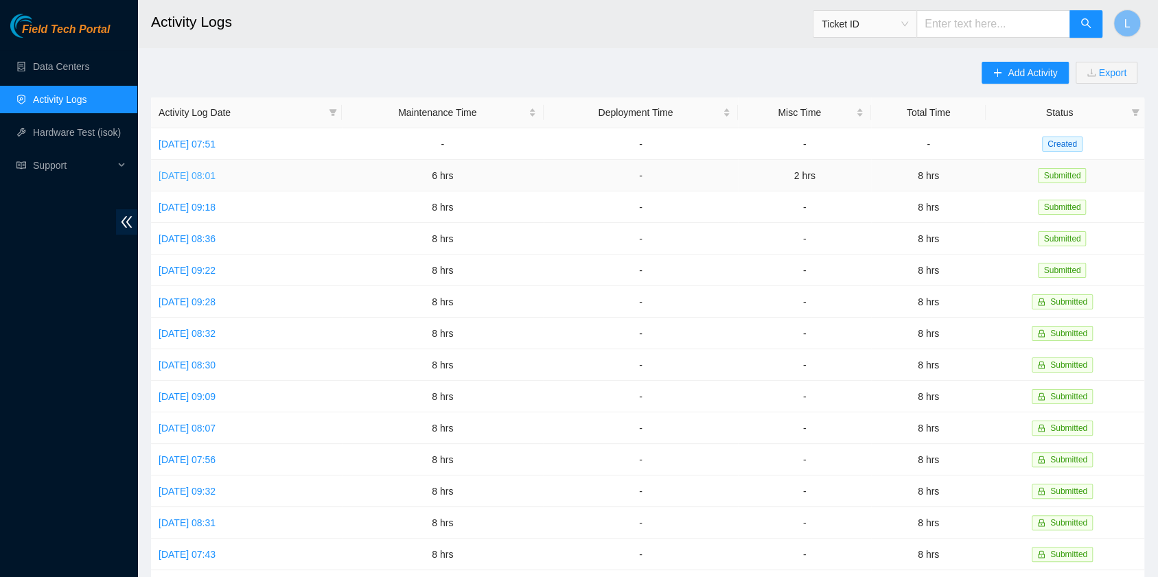
click at [216, 174] on link "Thu, 11 Sep 2025 08:01" at bounding box center [187, 175] width 57 height 11
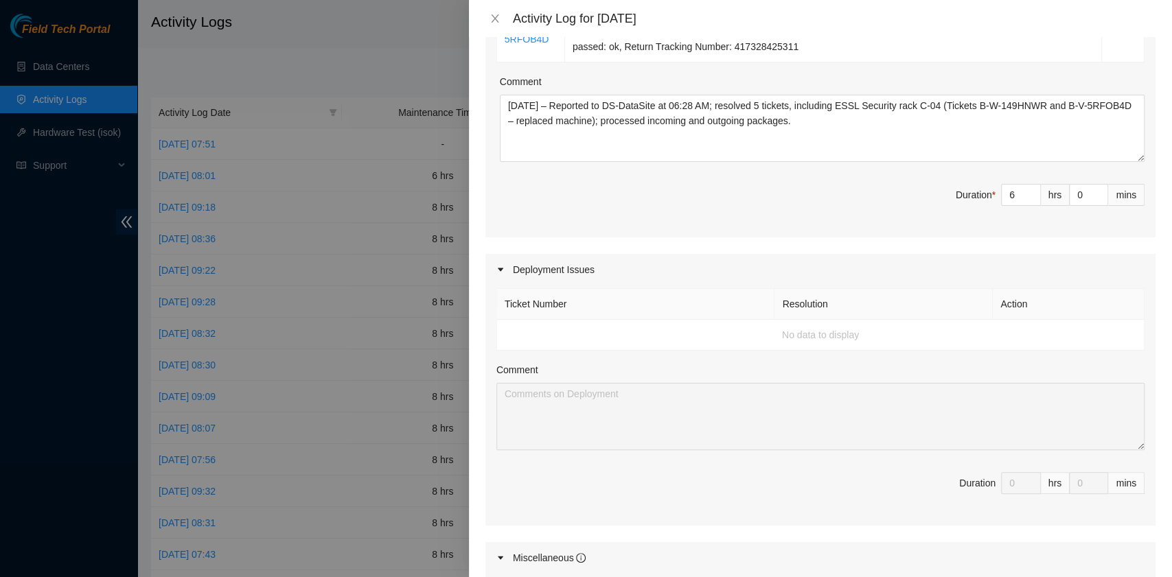
scroll to position [641, 0]
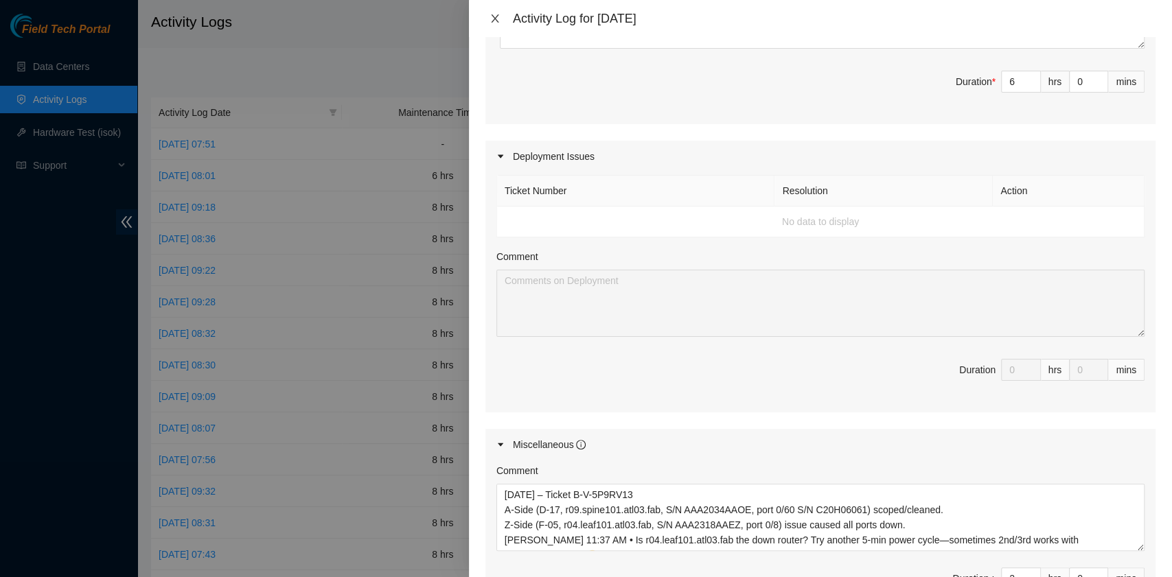
click at [493, 21] on icon "close" at bounding box center [495, 18] width 8 height 8
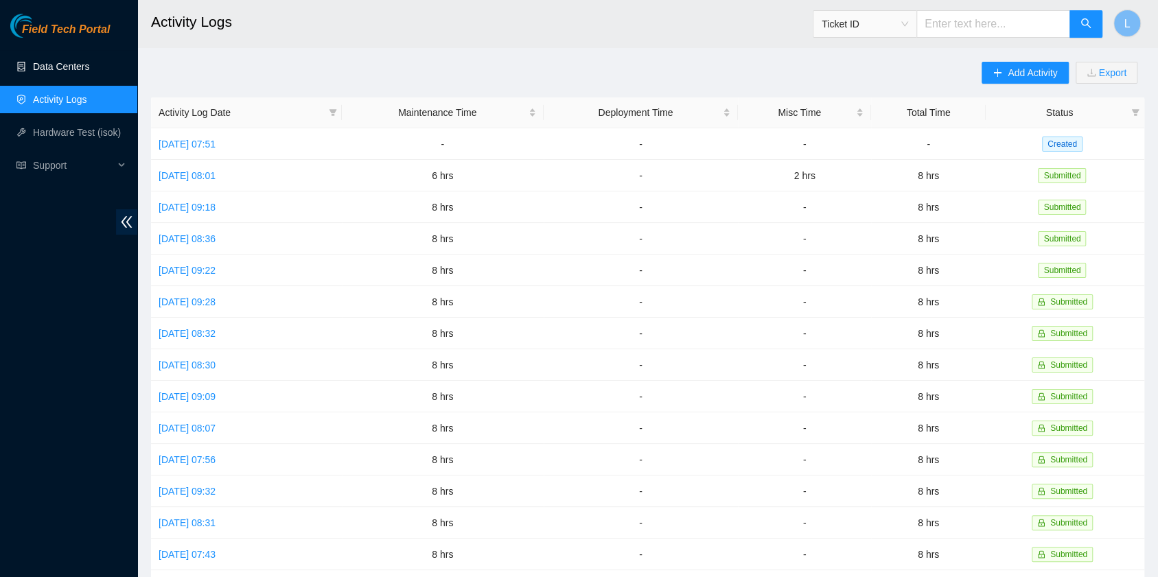
click at [58, 72] on link "Data Centers" at bounding box center [61, 66] width 56 height 11
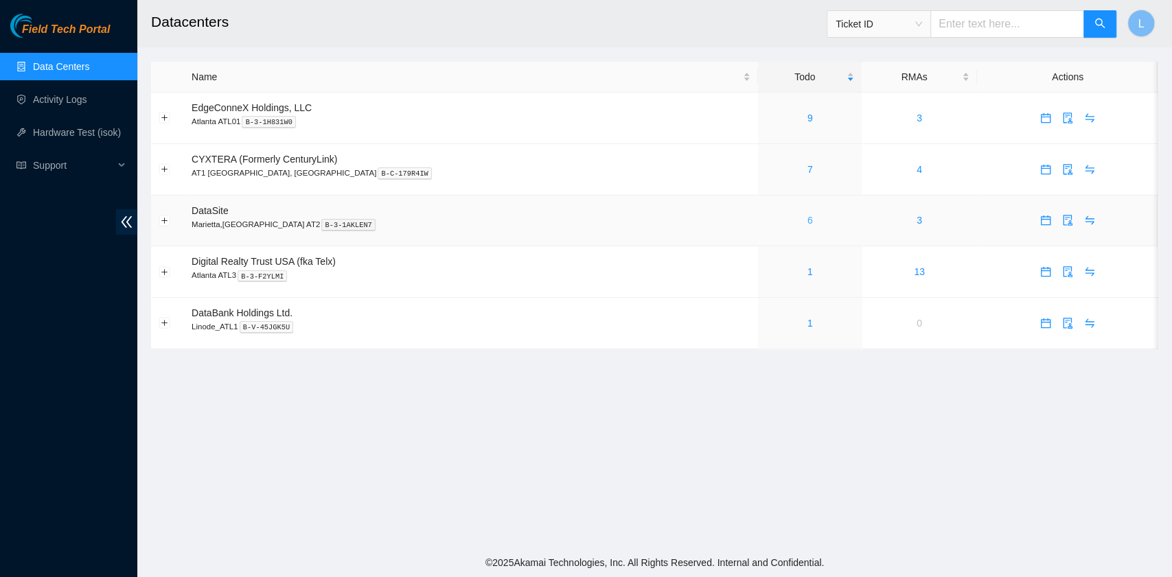
click at [807, 220] on link "6" at bounding box center [809, 220] width 5 height 11
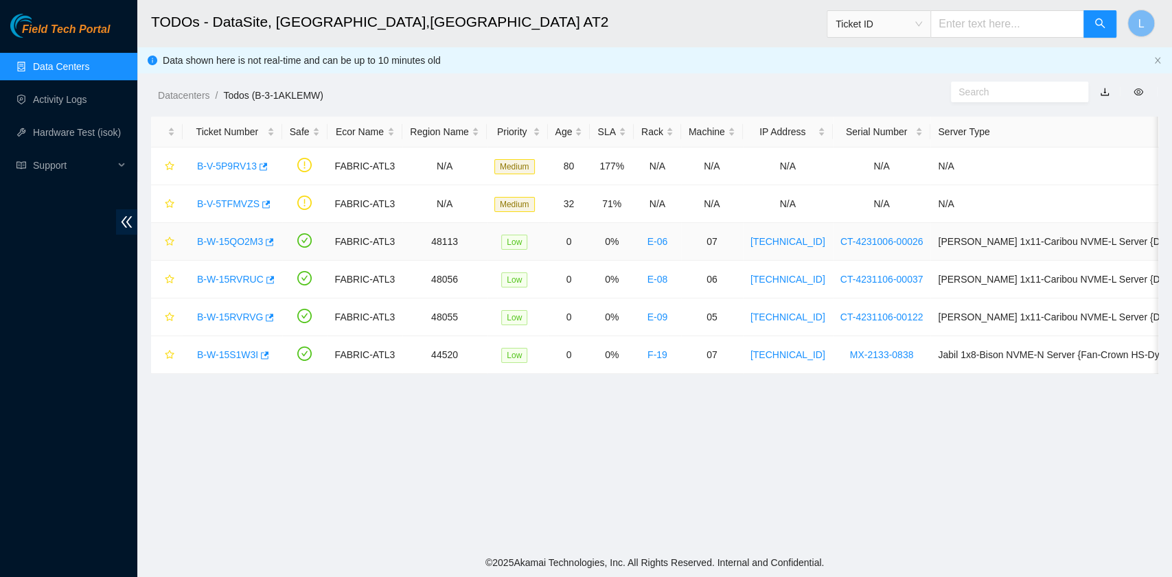
click at [236, 244] on link "B-W-15QO2M3" at bounding box center [230, 241] width 66 height 11
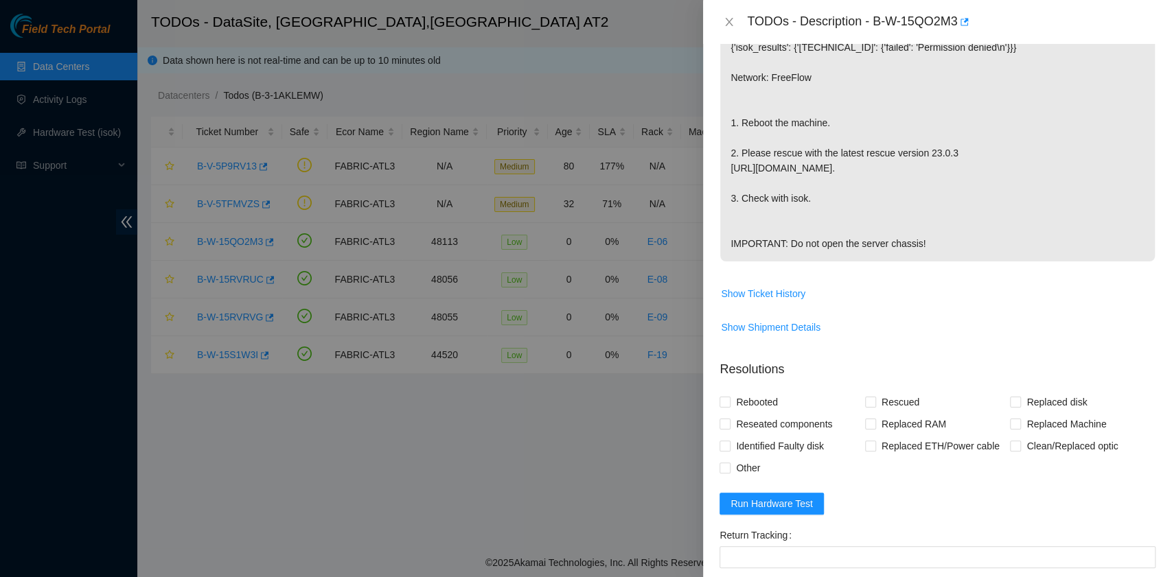
scroll to position [366, 0]
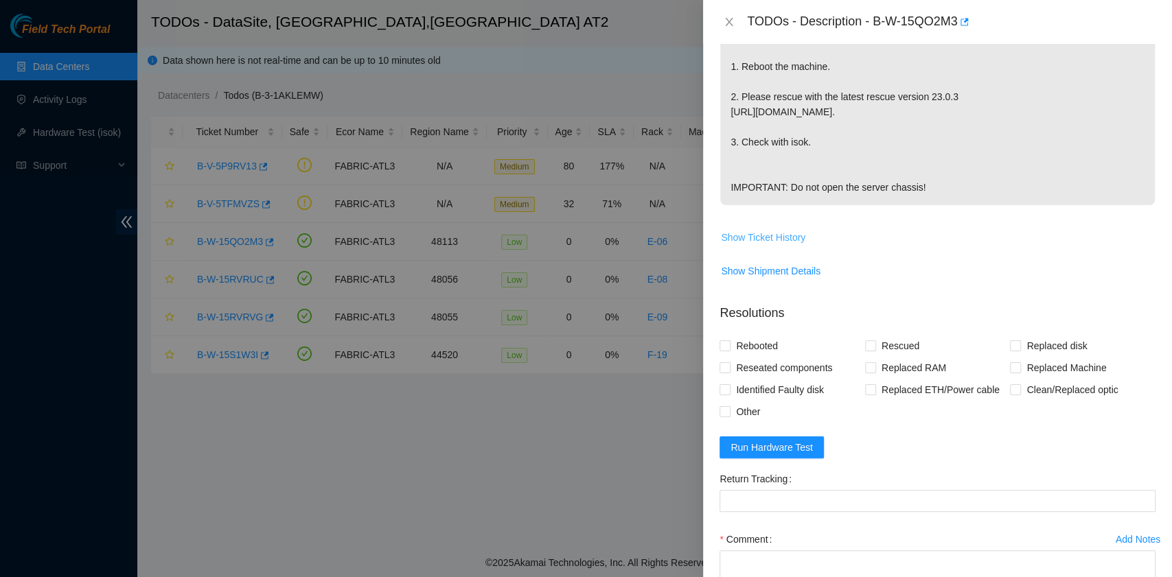
click at [742, 235] on span "Show Ticket History" at bounding box center [763, 237] width 84 height 15
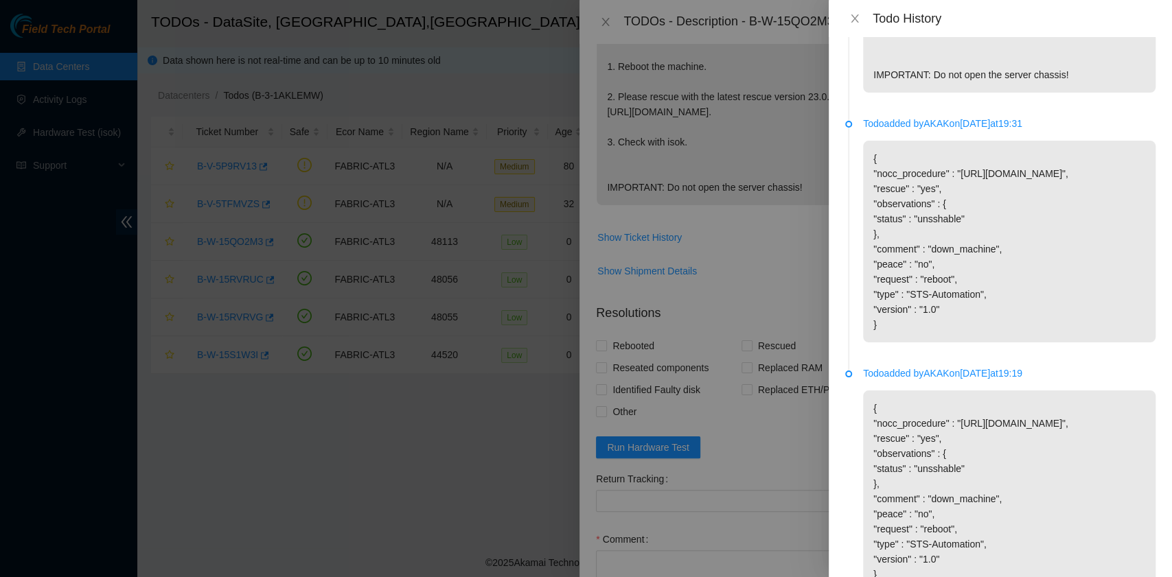
scroll to position [378, 0]
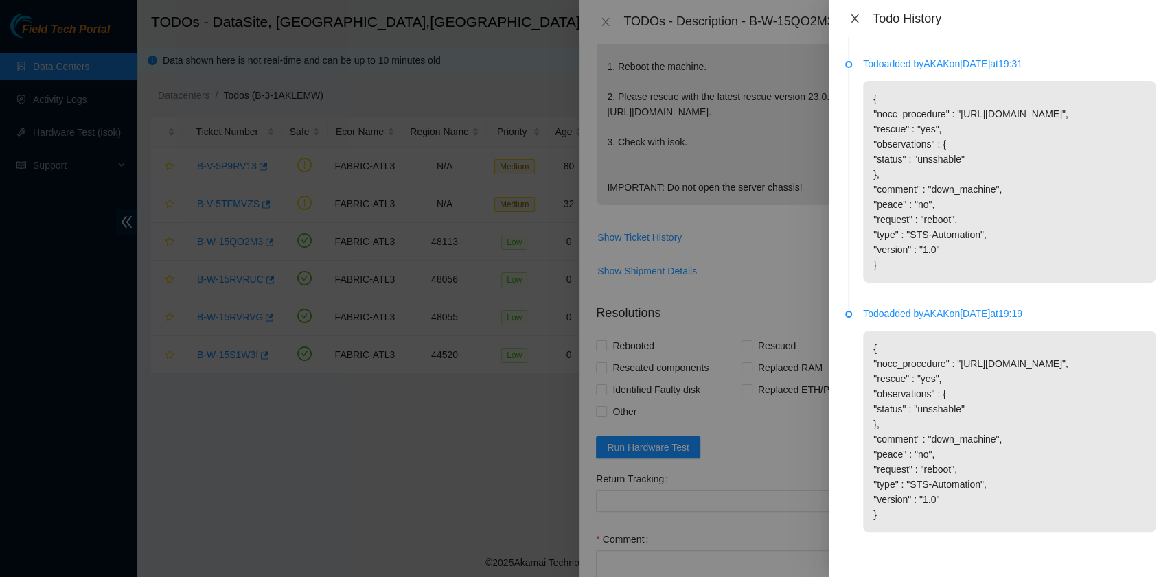
click at [855, 15] on icon "close" at bounding box center [854, 18] width 11 height 11
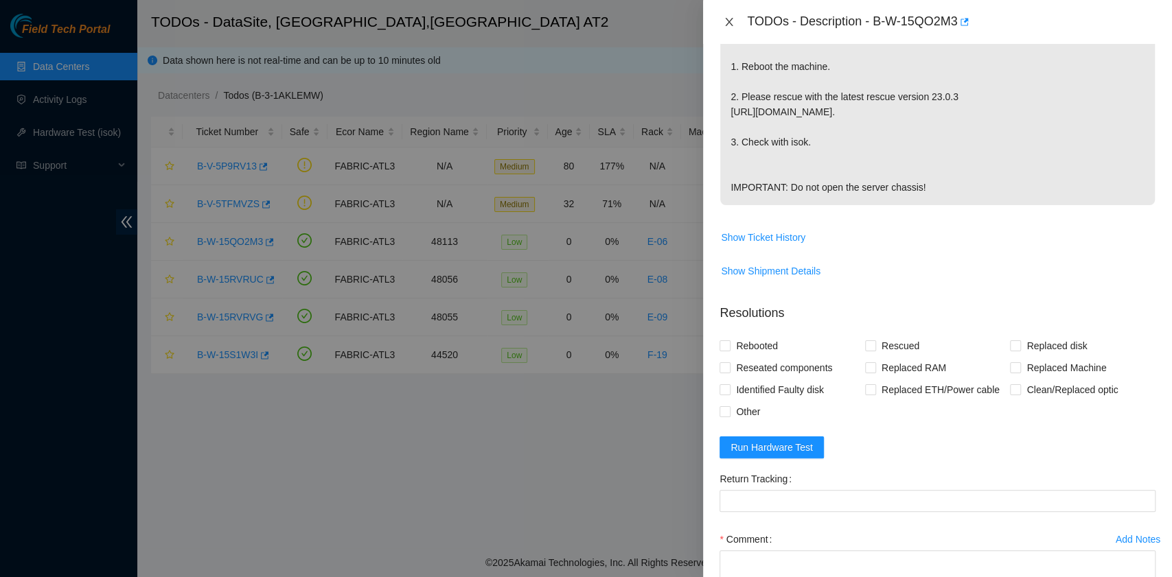
click at [731, 25] on icon "close" at bounding box center [729, 21] width 11 height 11
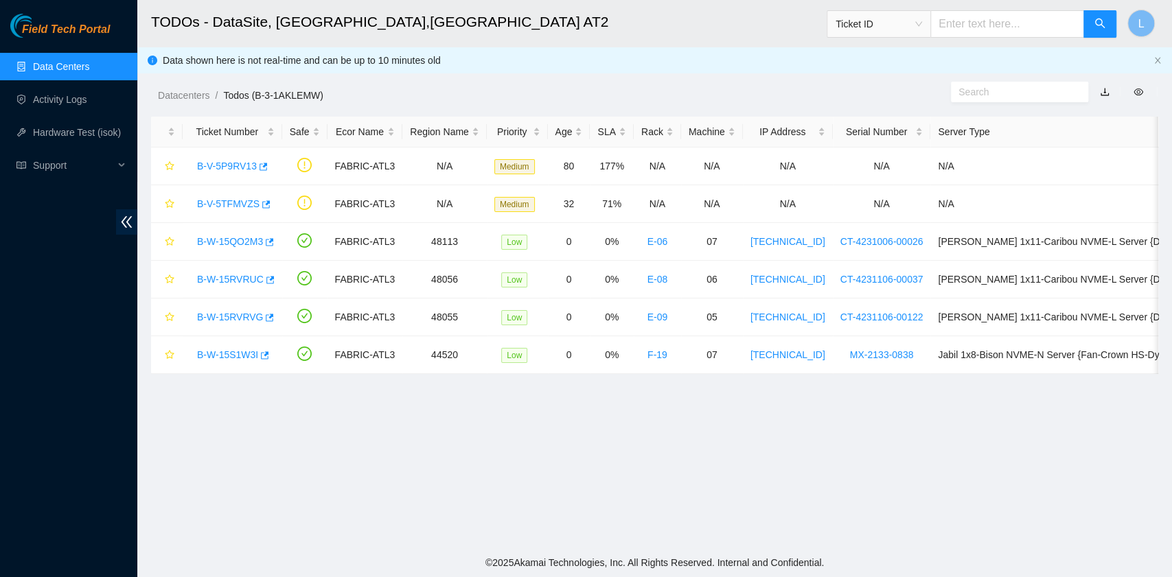
scroll to position [348, 0]
click at [223, 278] on link "B-W-15RVRUC" at bounding box center [230, 279] width 67 height 11
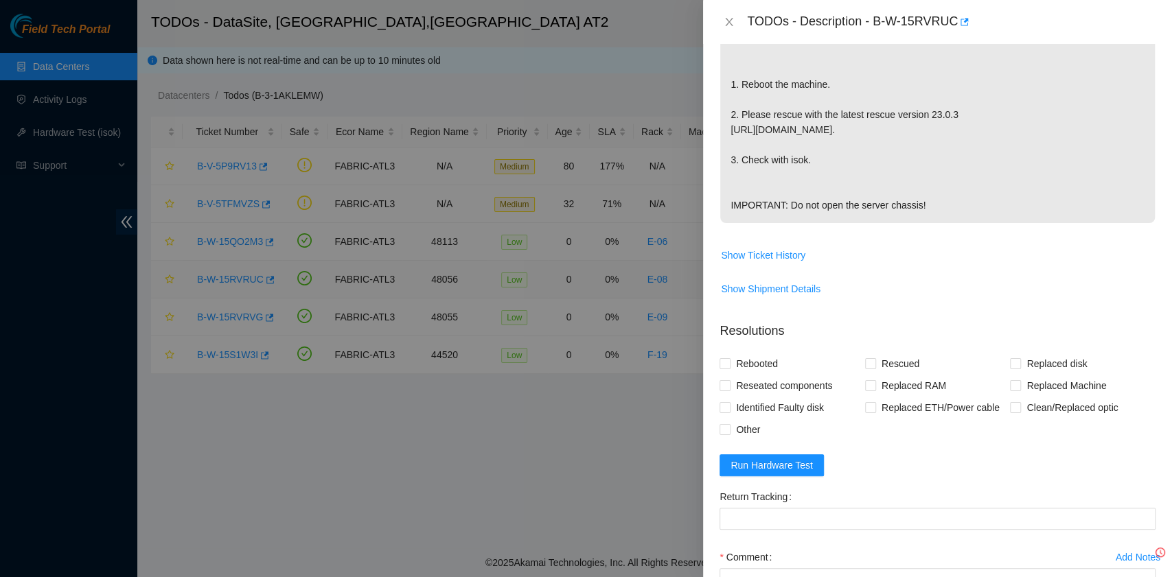
scroll to position [366, 0]
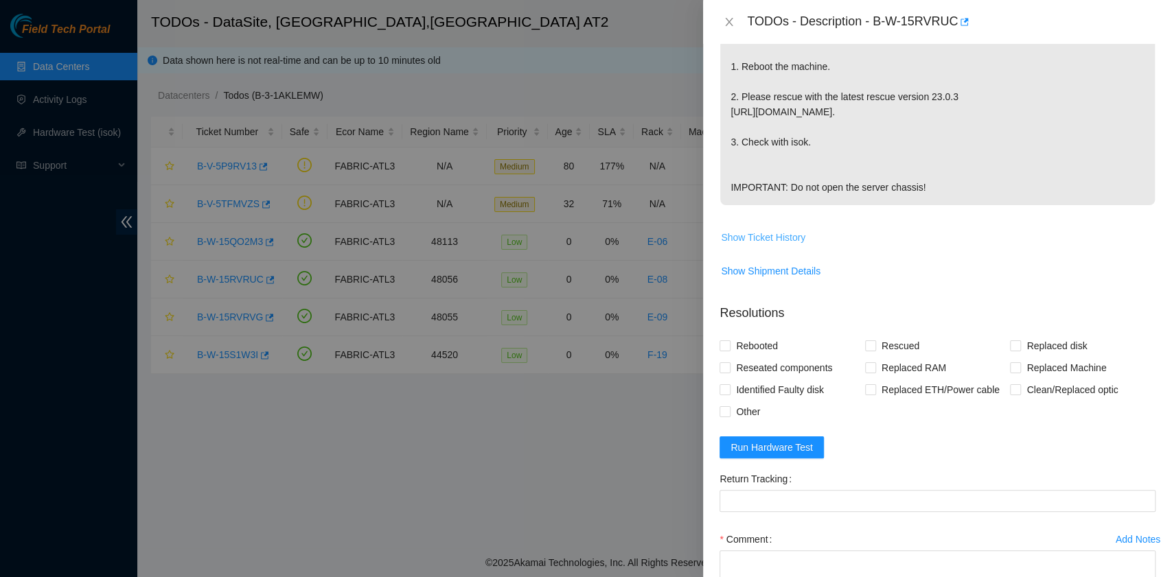
click at [769, 232] on span "Show Ticket History" at bounding box center [763, 237] width 84 height 15
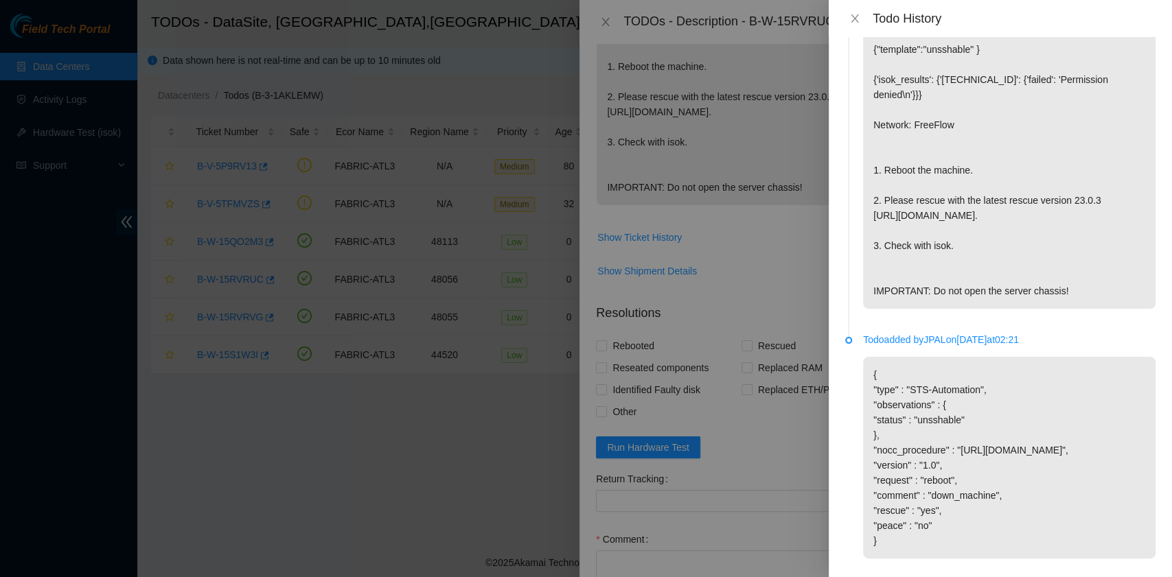
scroll to position [0, 0]
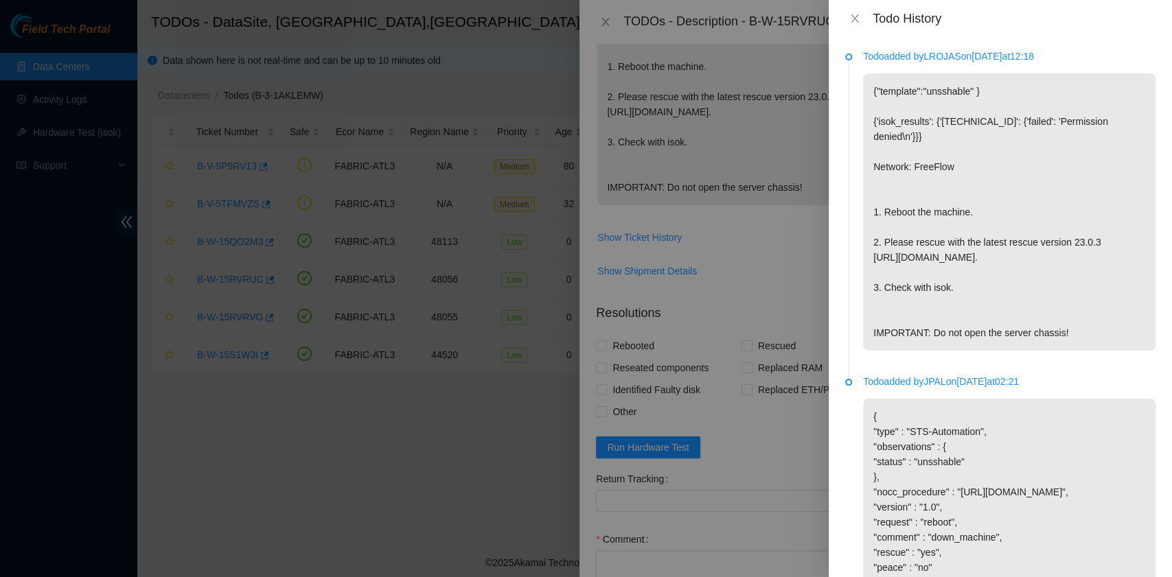
click at [853, 11] on div "Todo History" at bounding box center [1000, 18] width 310 height 15
click at [854, 21] on icon "close" at bounding box center [854, 18] width 11 height 11
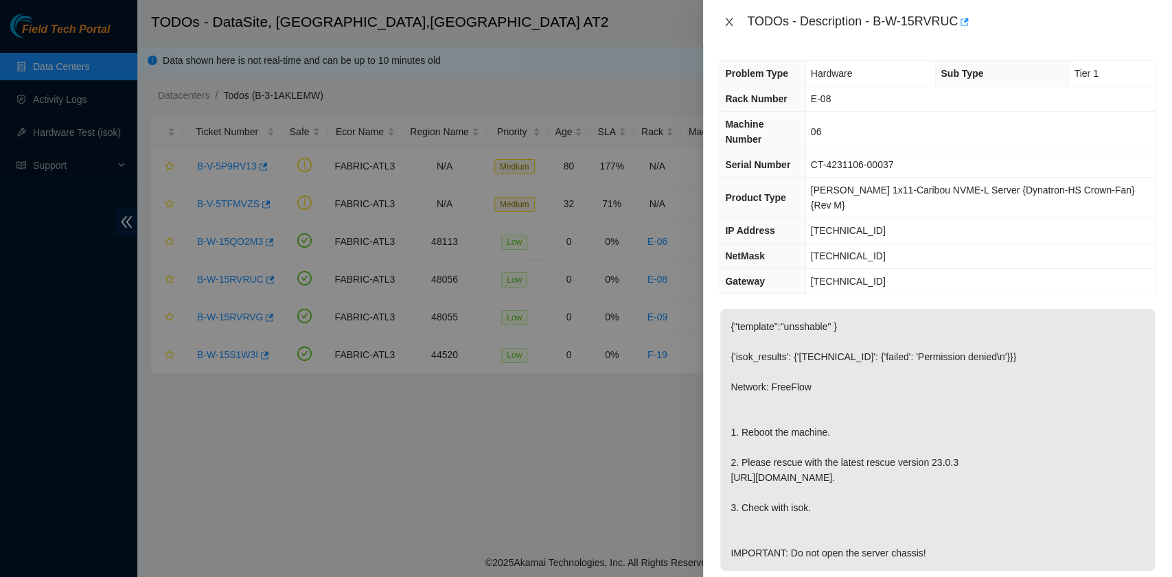
click at [727, 21] on icon "close" at bounding box center [729, 21] width 11 height 11
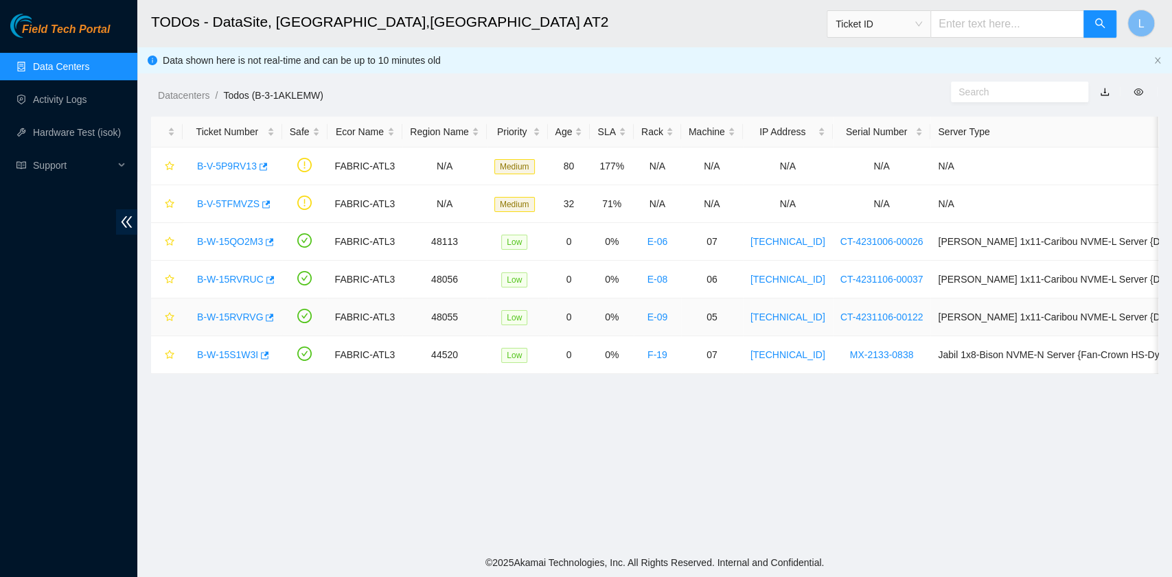
click at [232, 316] on link "B-W-15RVRVG" at bounding box center [230, 317] width 66 height 11
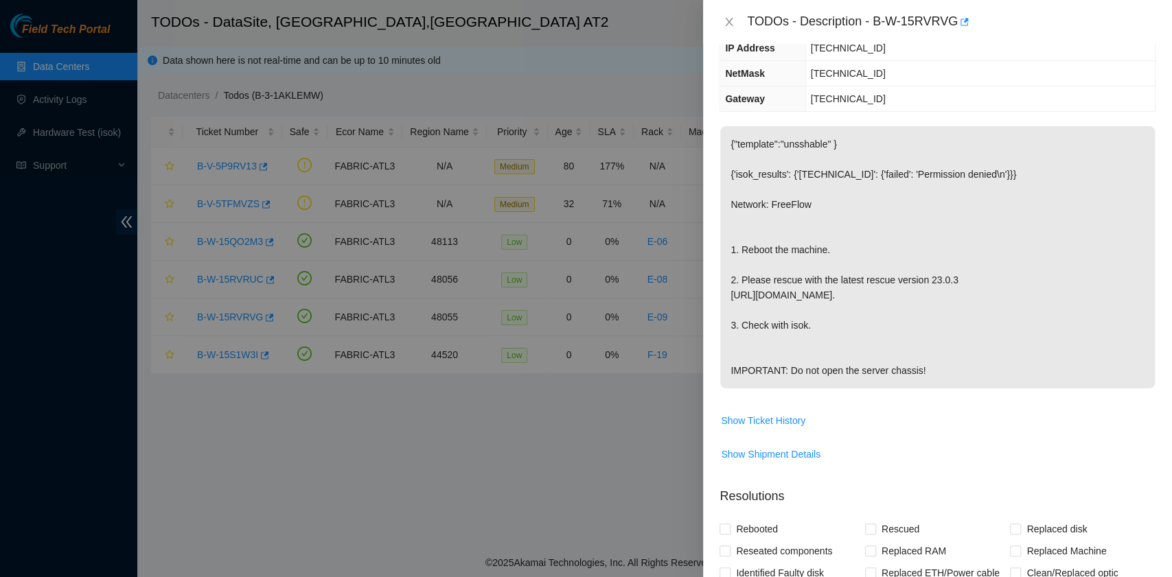
scroll to position [183, 0]
click at [780, 413] on span "Show Ticket History" at bounding box center [763, 420] width 84 height 15
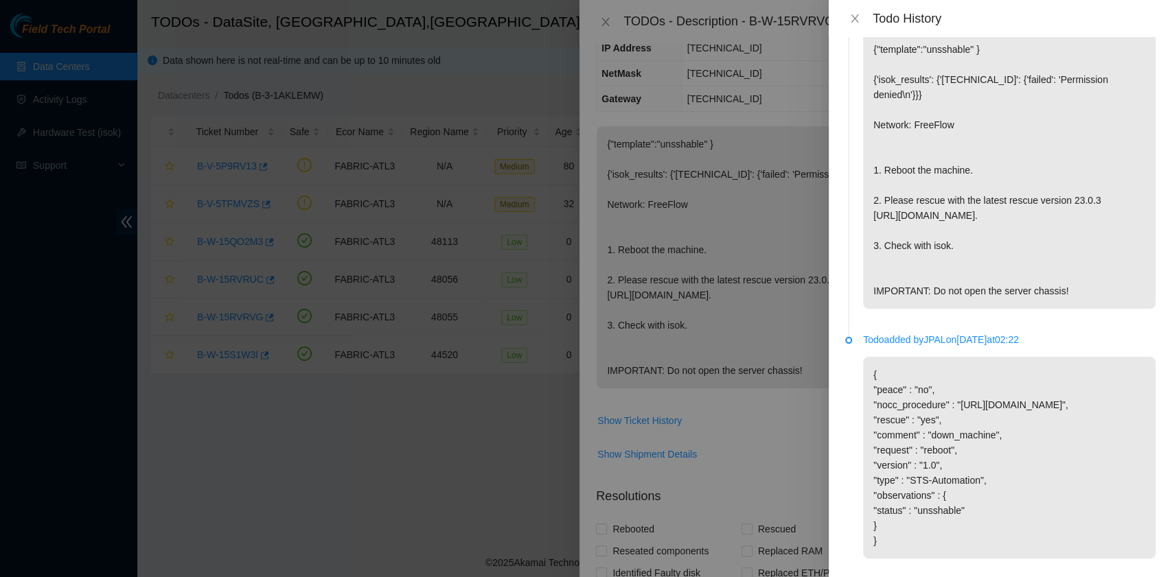
scroll to position [0, 0]
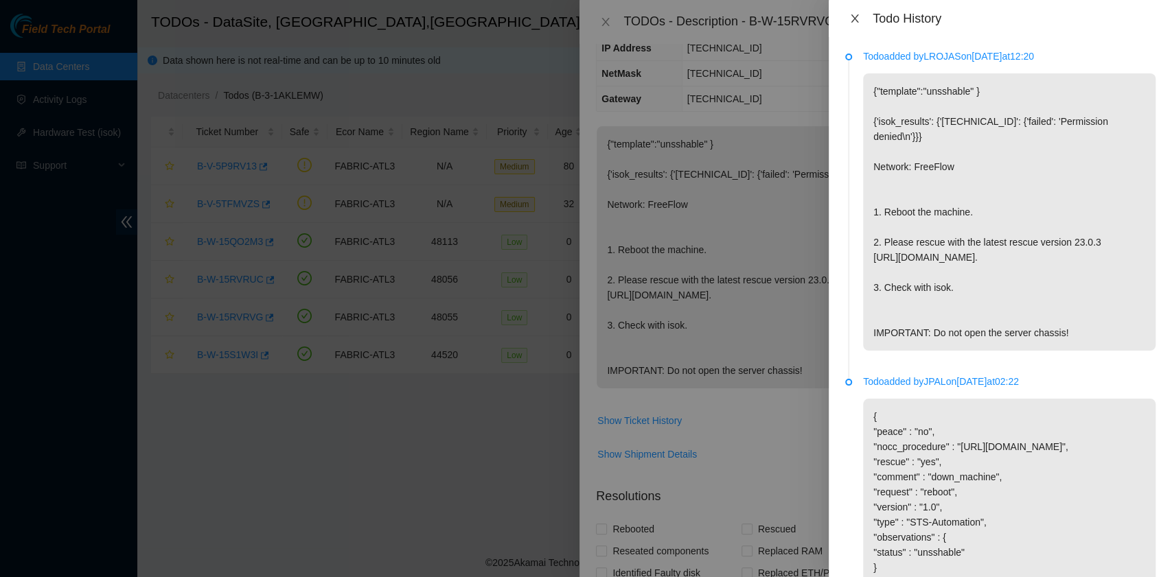
click at [853, 17] on icon "close" at bounding box center [854, 18] width 11 height 11
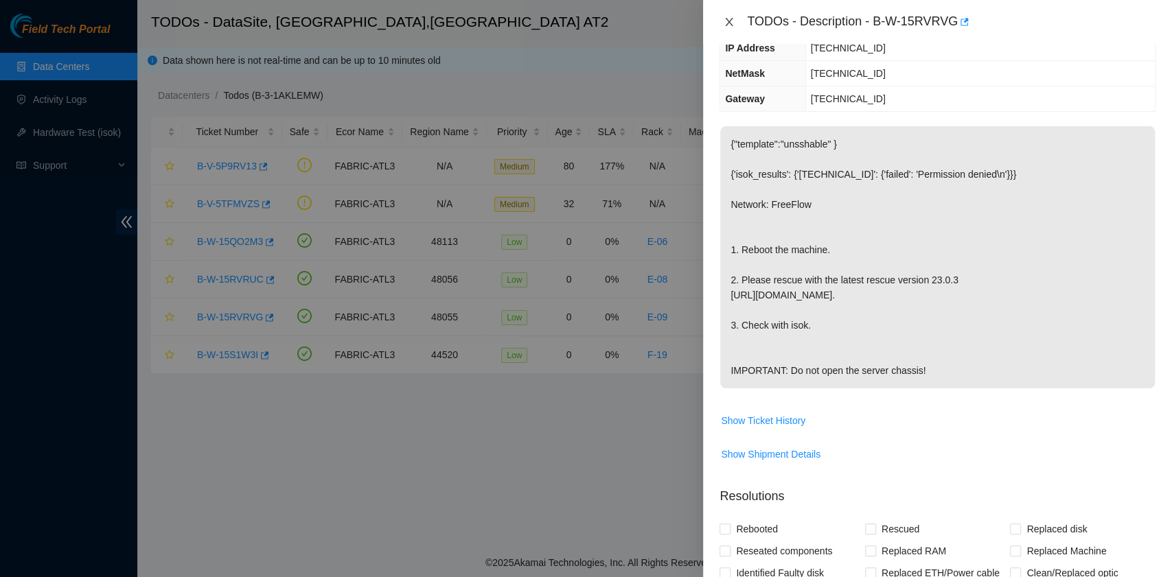
click at [728, 23] on icon "close" at bounding box center [730, 22] width 8 height 8
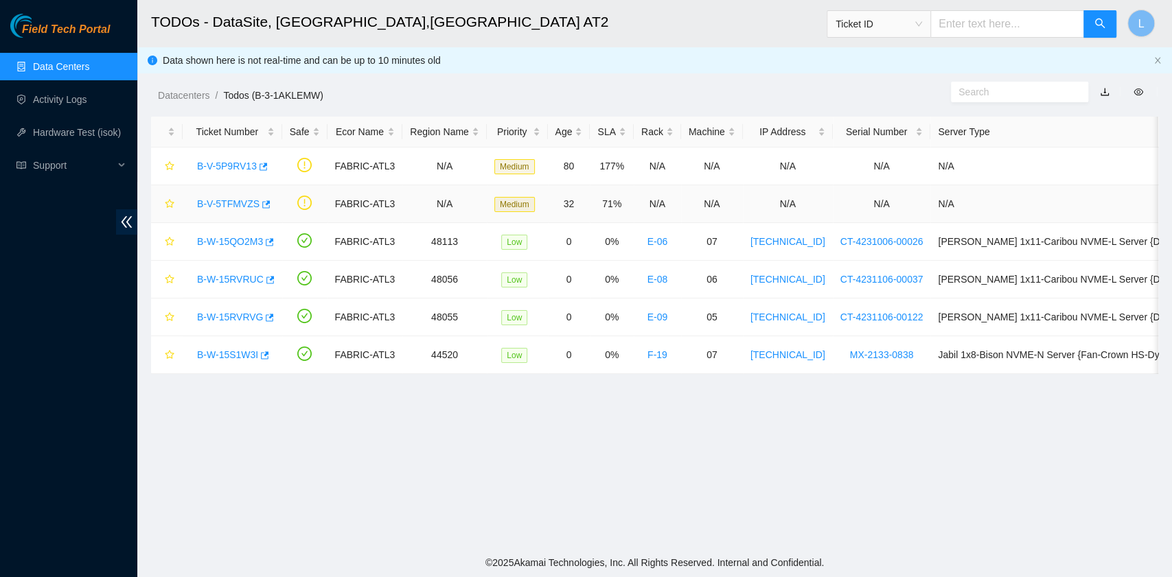
scroll to position [243, 0]
click at [220, 354] on link "B-W-15S1W3I" at bounding box center [227, 354] width 61 height 11
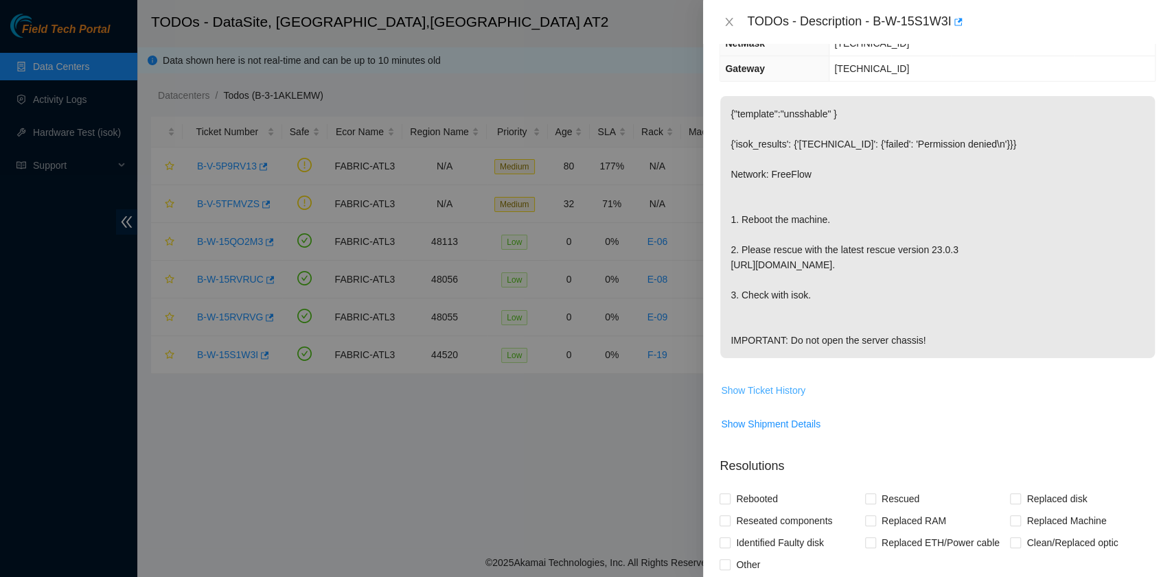
click at [781, 398] on span "Show Ticket History" at bounding box center [763, 390] width 84 height 15
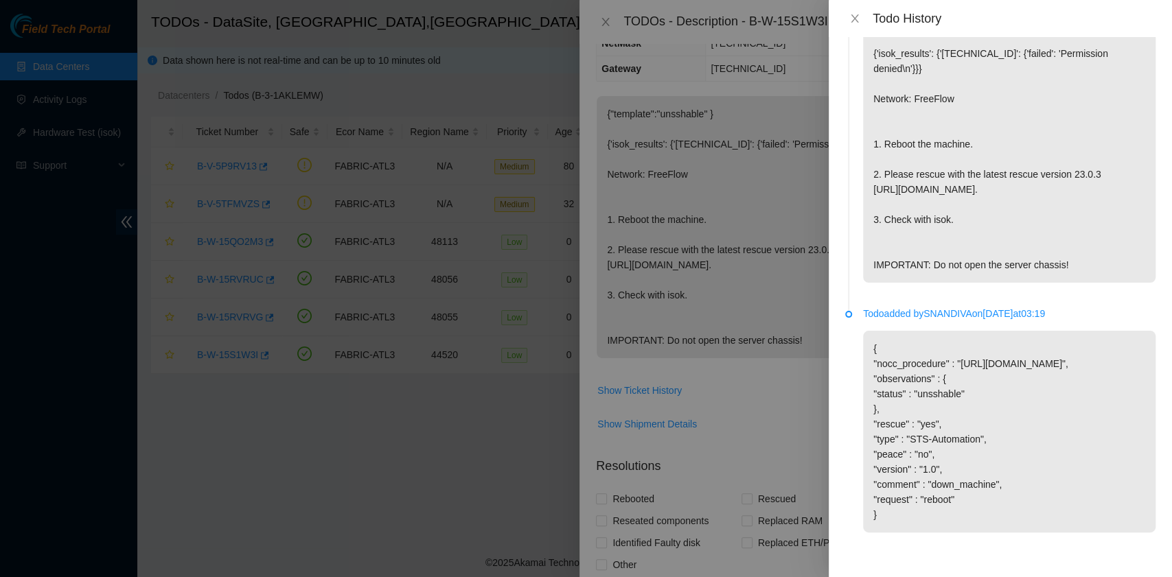
scroll to position [113, 0]
click at [852, 17] on icon "close" at bounding box center [854, 18] width 11 height 11
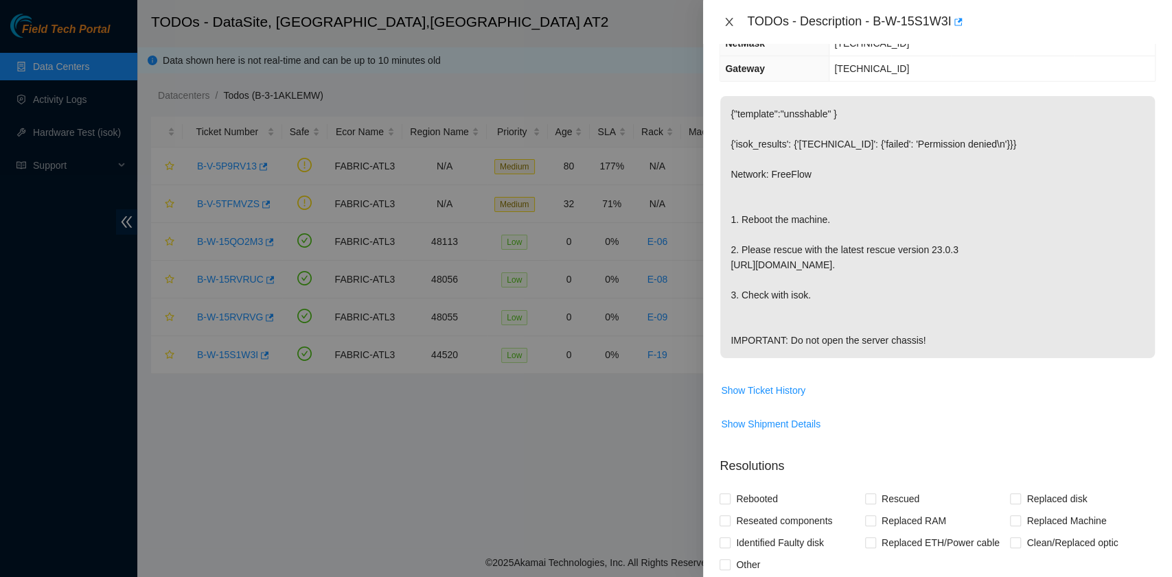
click at [725, 23] on icon "close" at bounding box center [729, 21] width 11 height 11
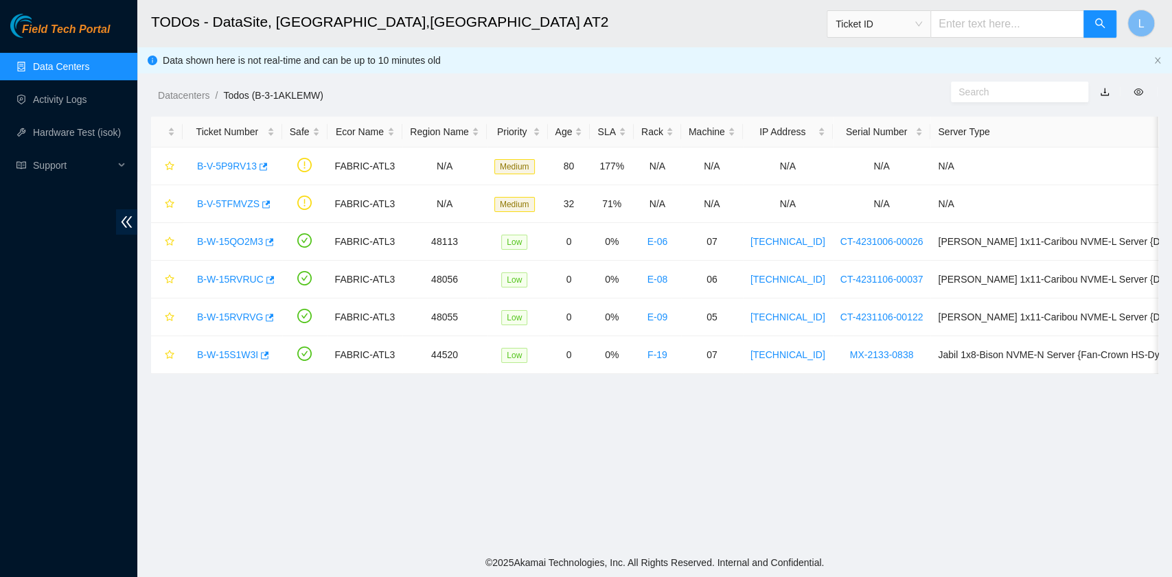
scroll to position [243, 0]
click at [235, 200] on link "B-V-5TFMVZS" at bounding box center [228, 203] width 62 height 11
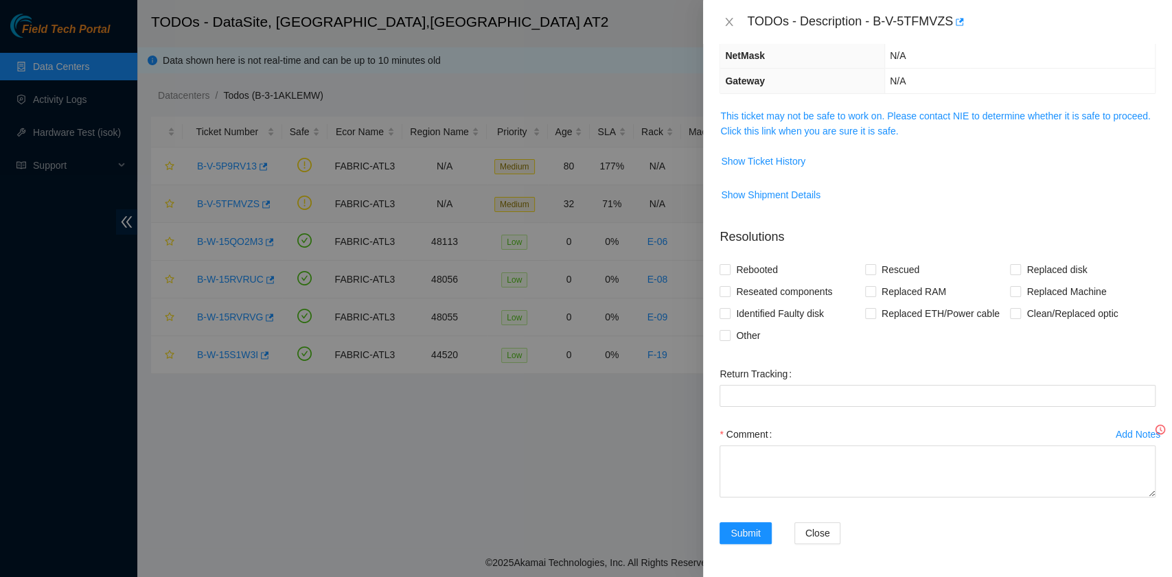
scroll to position [142, 0]
click at [815, 133] on link "This ticket may not be safe to work on. Please contact NIE to determine whether…" at bounding box center [935, 126] width 430 height 26
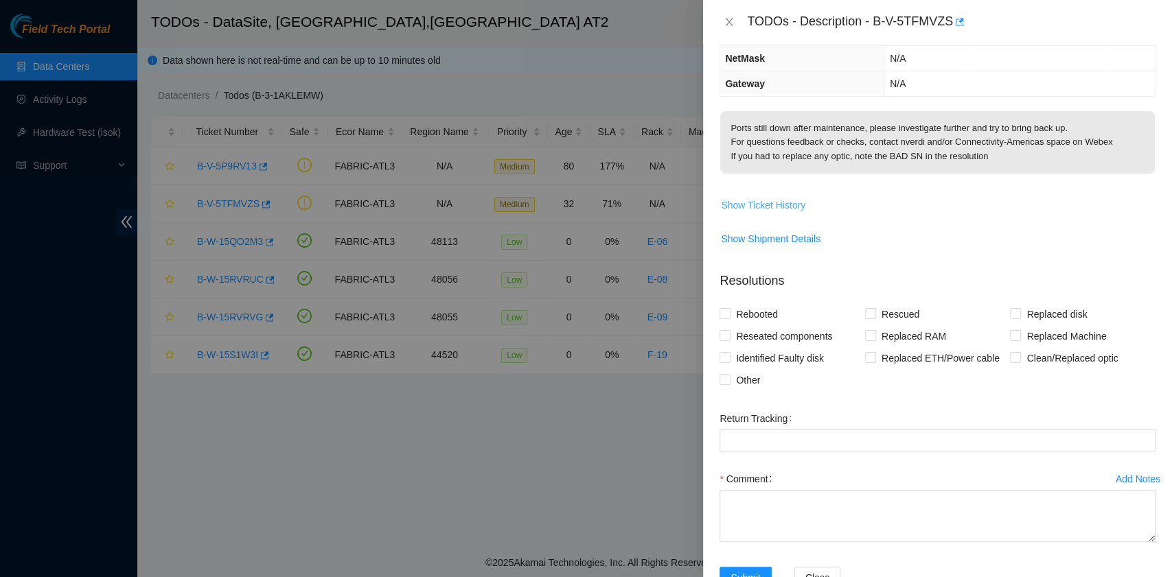
click at [785, 206] on span "Show Ticket History" at bounding box center [763, 205] width 84 height 15
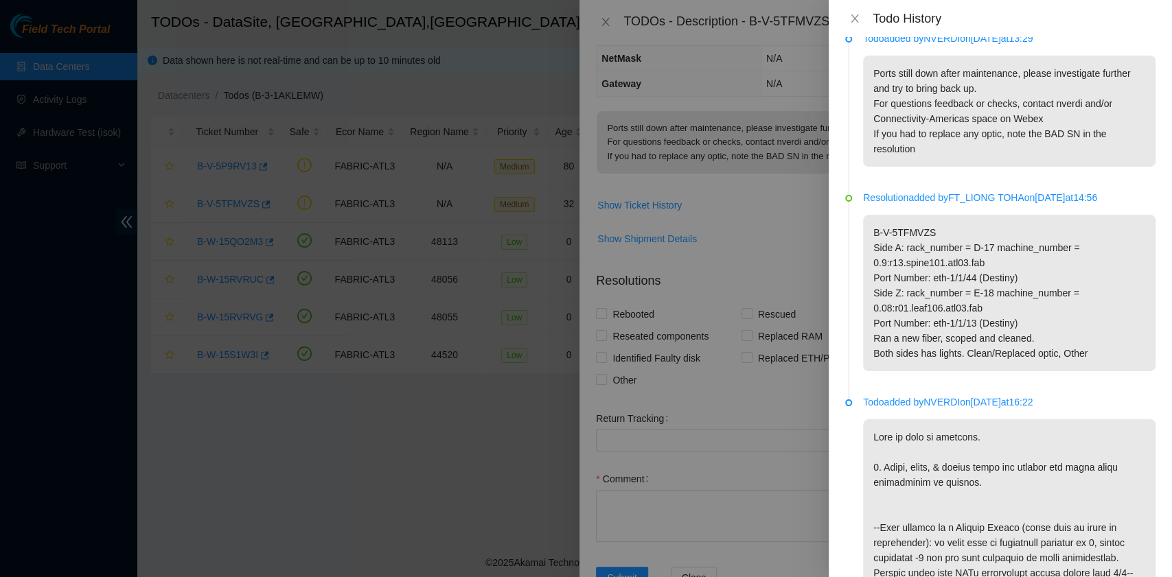
scroll to position [0, 0]
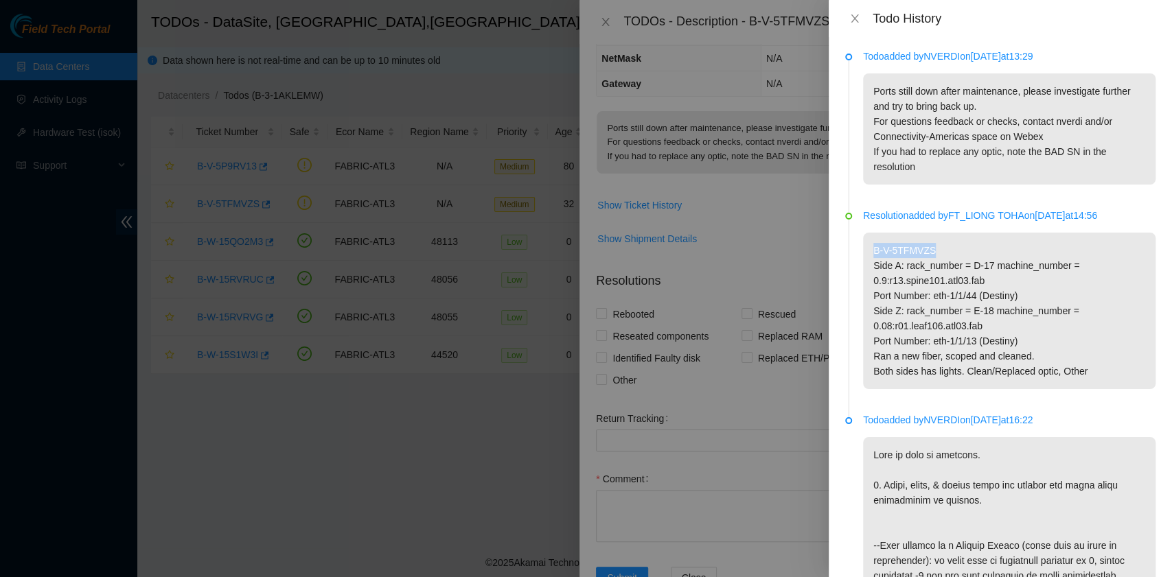
drag, startPoint x: 873, startPoint y: 248, endPoint x: 936, endPoint y: 254, distance: 62.8
click at [936, 254] on p "B-V-5TFMVZS Side A: rack_number = D-17 machine_number = 0.9:r13.spine101.atl03.…" at bounding box center [1009, 311] width 292 height 157
copy p "B-V-5TFMVZS"
click at [1052, 309] on p "B-V-5TFMVZS Side A: rack_number = D-17 machine_number = 0.9:r13.spine101.atl03.…" at bounding box center [1009, 311] width 292 height 157
